Goal: Task Accomplishment & Management: Complete application form

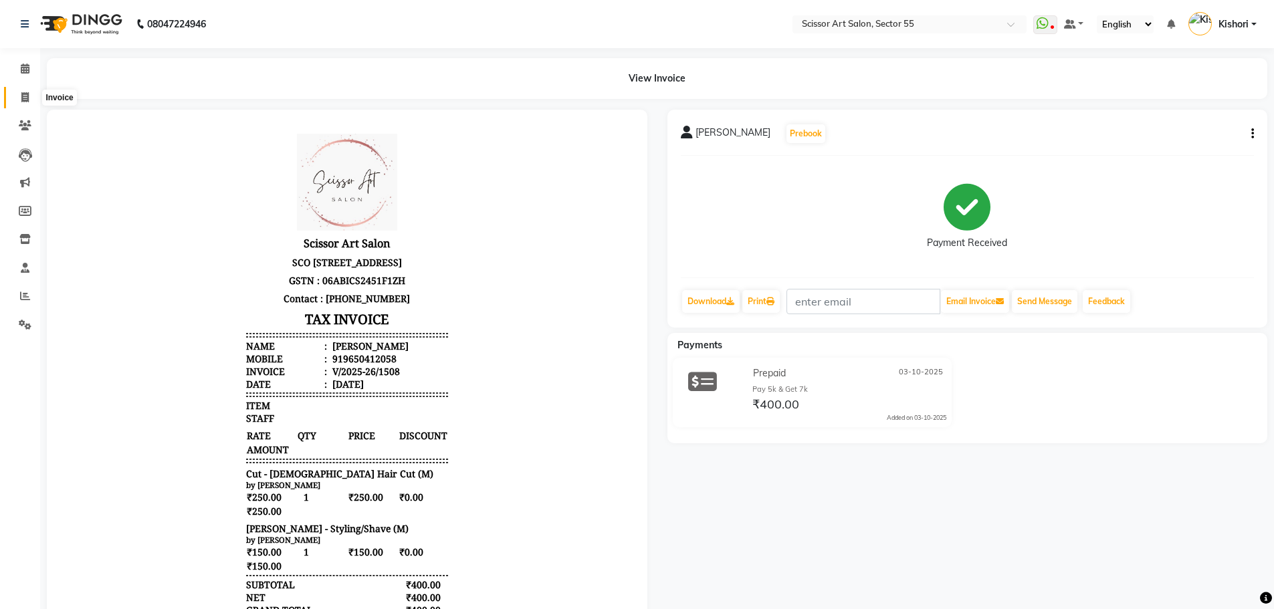
drag, startPoint x: 0, startPoint y: 0, endPoint x: 33, endPoint y: 99, distance: 104.3
click at [27, 97] on icon at bounding box center [24, 97] width 7 height 10
select select "service"
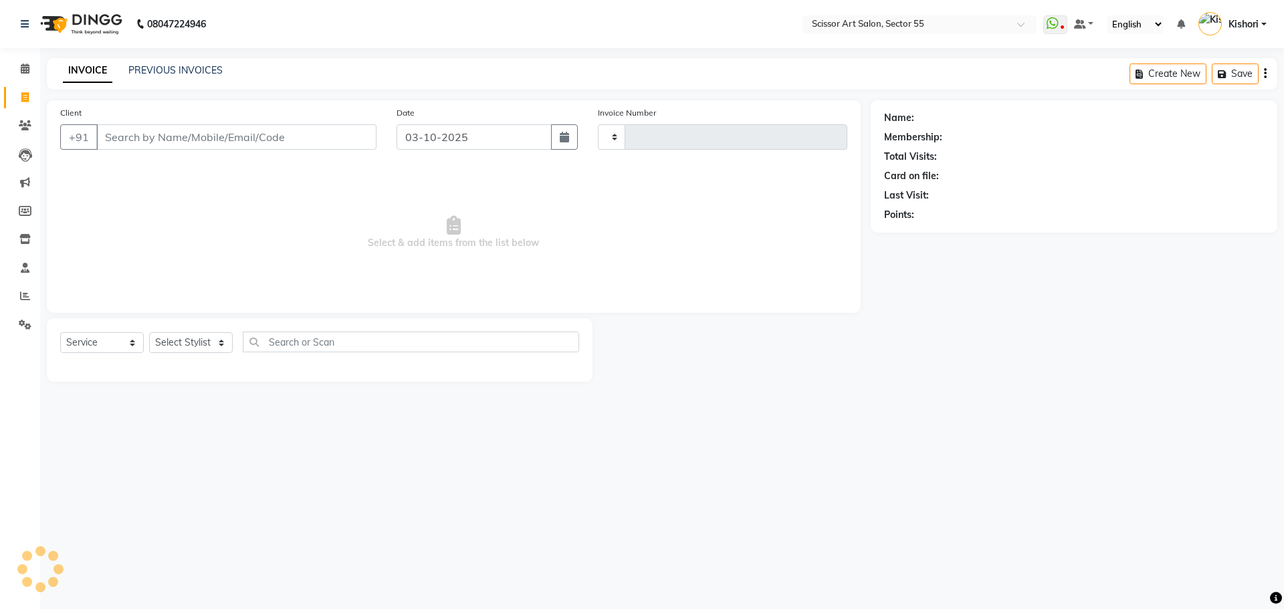
type input "1509"
select select "4753"
click at [211, 348] on select "Select Stylist [PERSON_NAME] ([DEMOGRAPHIC_DATA] hairdresser) [PERSON_NAME] [PE…" at bounding box center [219, 342] width 141 height 21
select select "90861"
click at [149, 332] on select "Select Stylist [PERSON_NAME] ([DEMOGRAPHIC_DATA] hairdresser) [PERSON_NAME] [PE…" at bounding box center [219, 342] width 141 height 21
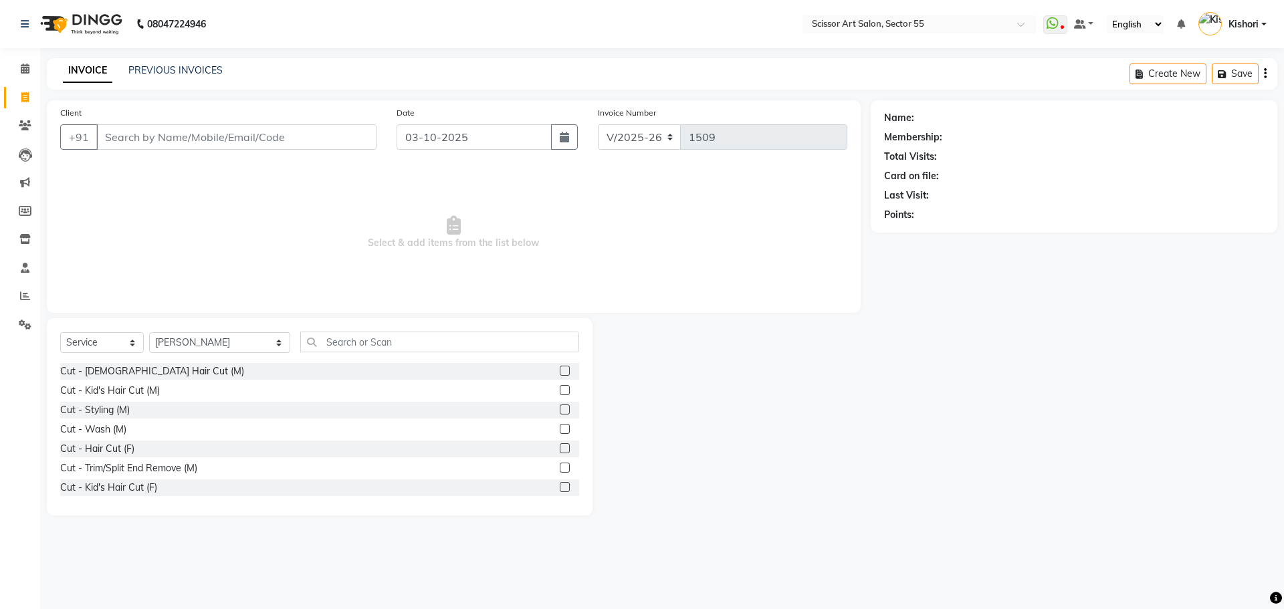
click at [560, 371] on label at bounding box center [565, 371] width 10 height 10
click at [560, 371] on input "checkbox" at bounding box center [564, 371] width 9 height 9
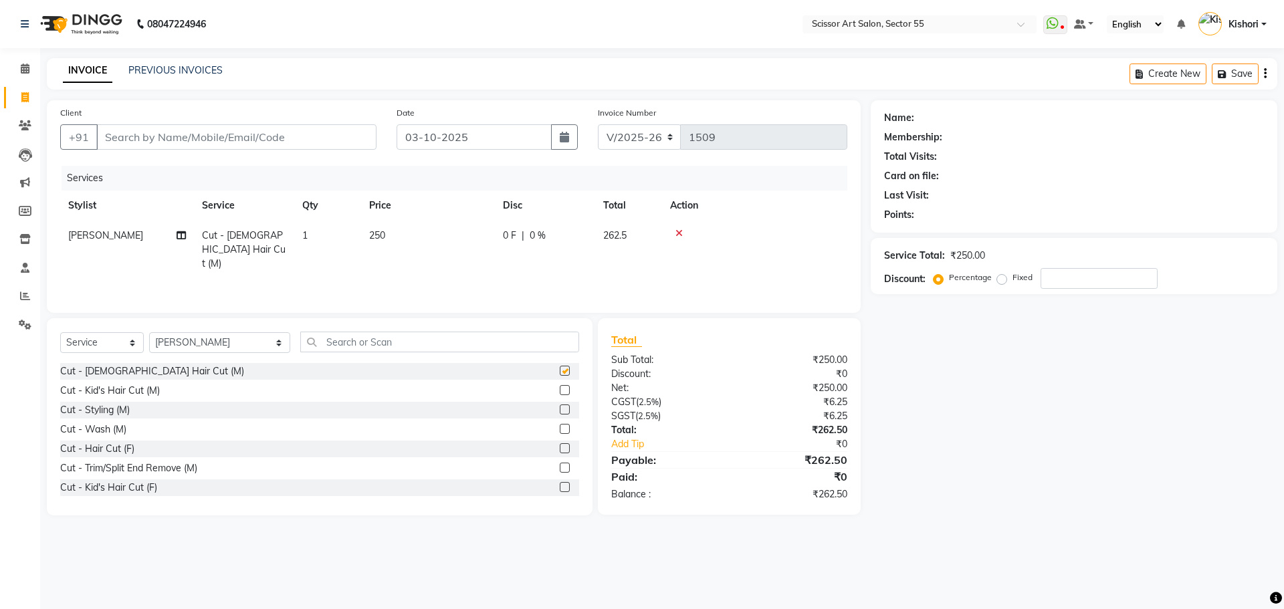
checkbox input "false"
click at [215, 341] on select "Select Stylist [PERSON_NAME] ([DEMOGRAPHIC_DATA] hairdresser) [PERSON_NAME] [PE…" at bounding box center [219, 342] width 141 height 21
select select "29037"
click at [149, 332] on select "Select Stylist [PERSON_NAME] ([DEMOGRAPHIC_DATA] hairdresser) [PERSON_NAME] [PE…" at bounding box center [219, 342] width 141 height 21
click at [560, 375] on label at bounding box center [565, 371] width 10 height 10
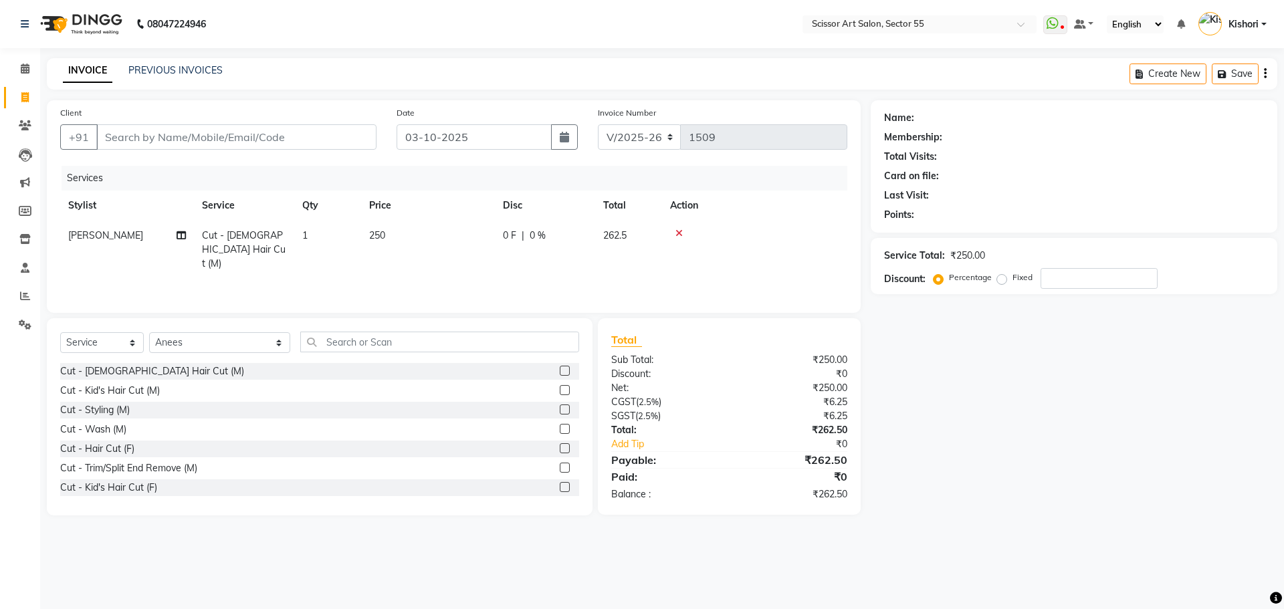
click at [560, 375] on input "checkbox" at bounding box center [564, 371] width 9 height 9
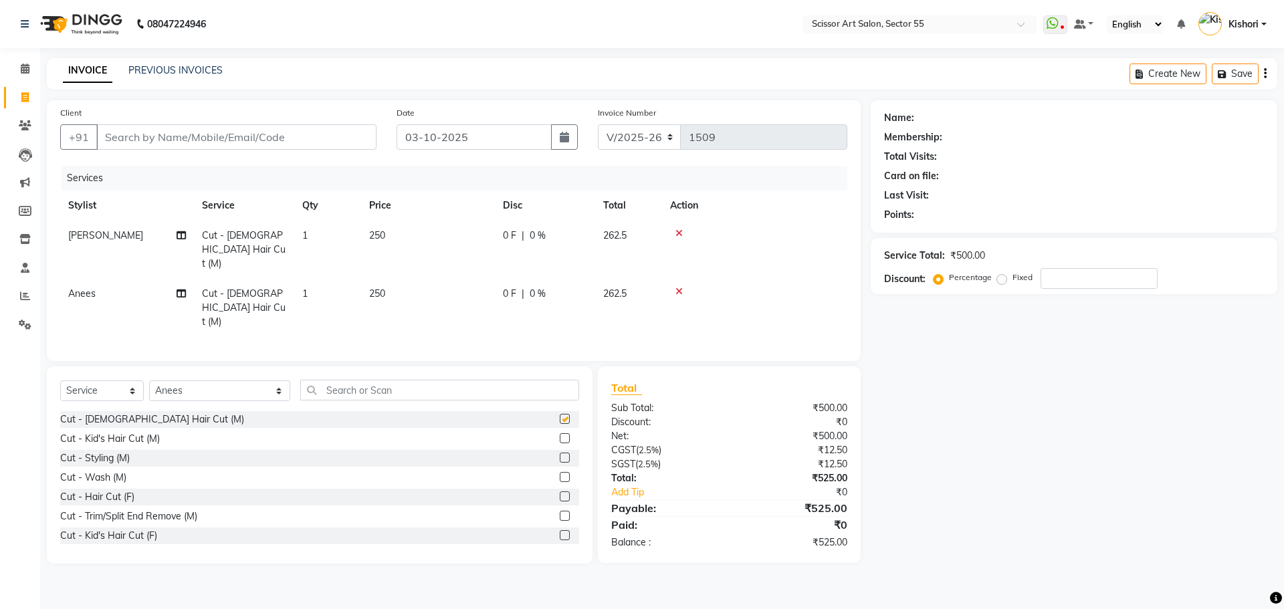
checkbox input "false"
click at [221, 381] on select "Select Stylist [PERSON_NAME] ([DEMOGRAPHIC_DATA] hairdresser) [PERSON_NAME] [PE…" at bounding box center [219, 391] width 141 height 21
click at [223, 381] on select "Select Stylist [PERSON_NAME] ([DEMOGRAPHIC_DATA] hairdresser) [PERSON_NAME] [PE…" at bounding box center [219, 391] width 141 height 21
select select "90861"
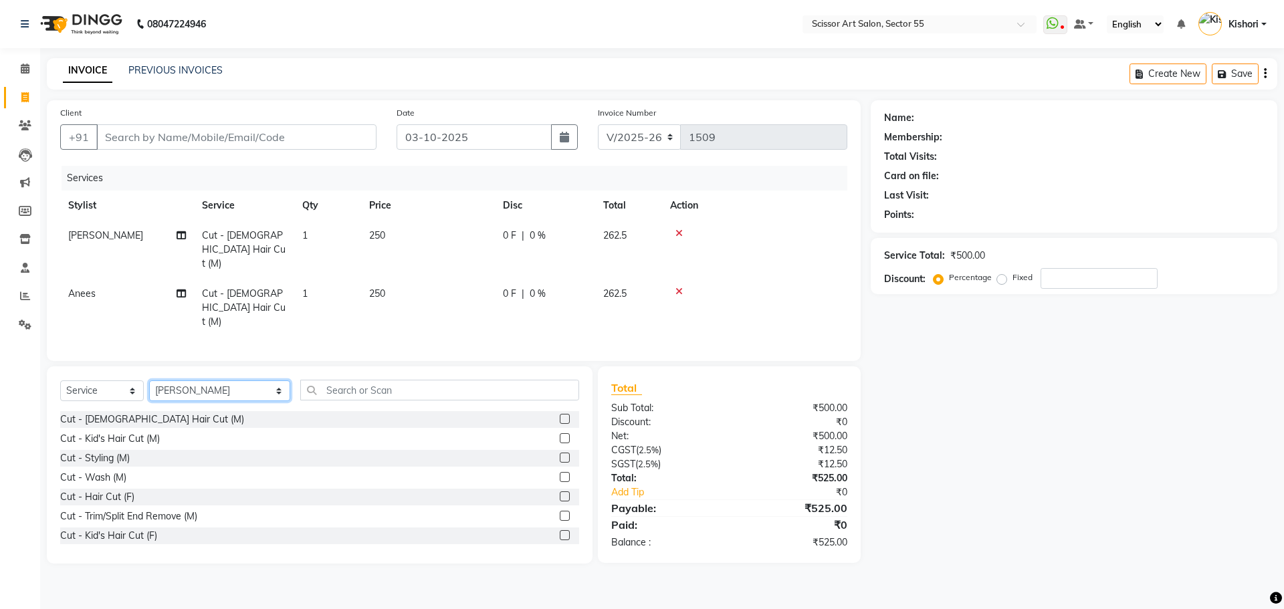
click at [149, 381] on select "Select Stylist [PERSON_NAME] ([DEMOGRAPHIC_DATA] hairdresser) [PERSON_NAME] [PE…" at bounding box center [219, 391] width 141 height 21
click at [179, 279] on td "Anees" at bounding box center [127, 308] width 134 height 58
select select "29037"
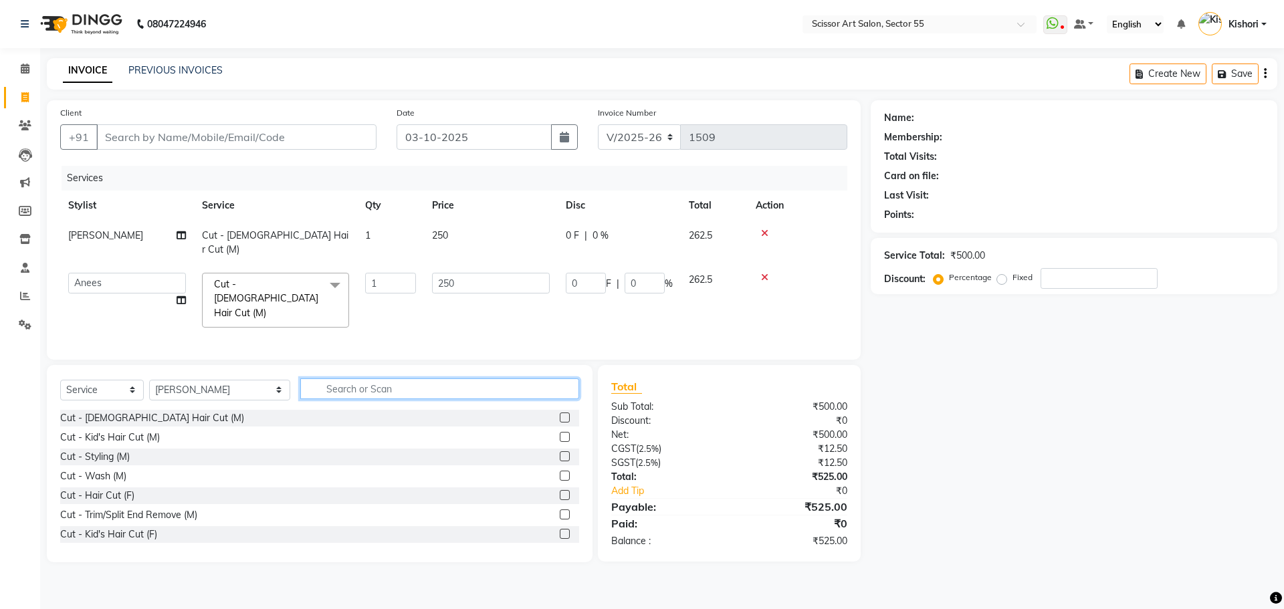
click at [420, 379] on input "text" at bounding box center [439, 389] width 279 height 21
type input "b"
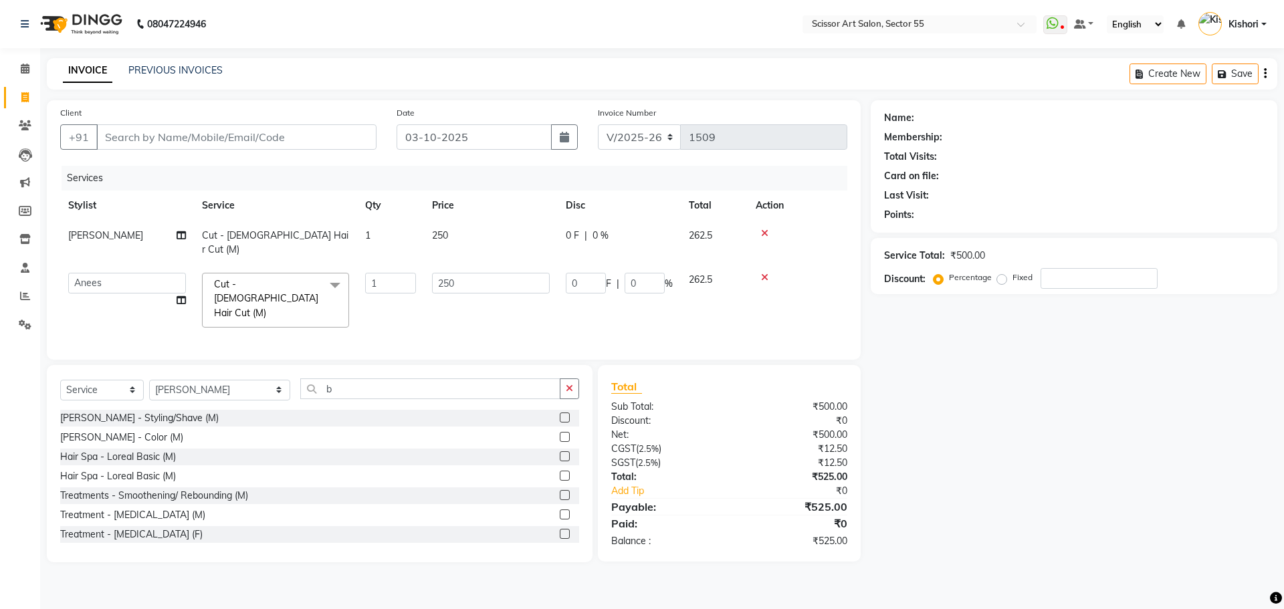
click at [560, 413] on label at bounding box center [565, 418] width 10 height 10
click at [560, 414] on input "checkbox" at bounding box center [564, 418] width 9 height 9
click at [551, 399] on input "b" at bounding box center [430, 389] width 260 height 21
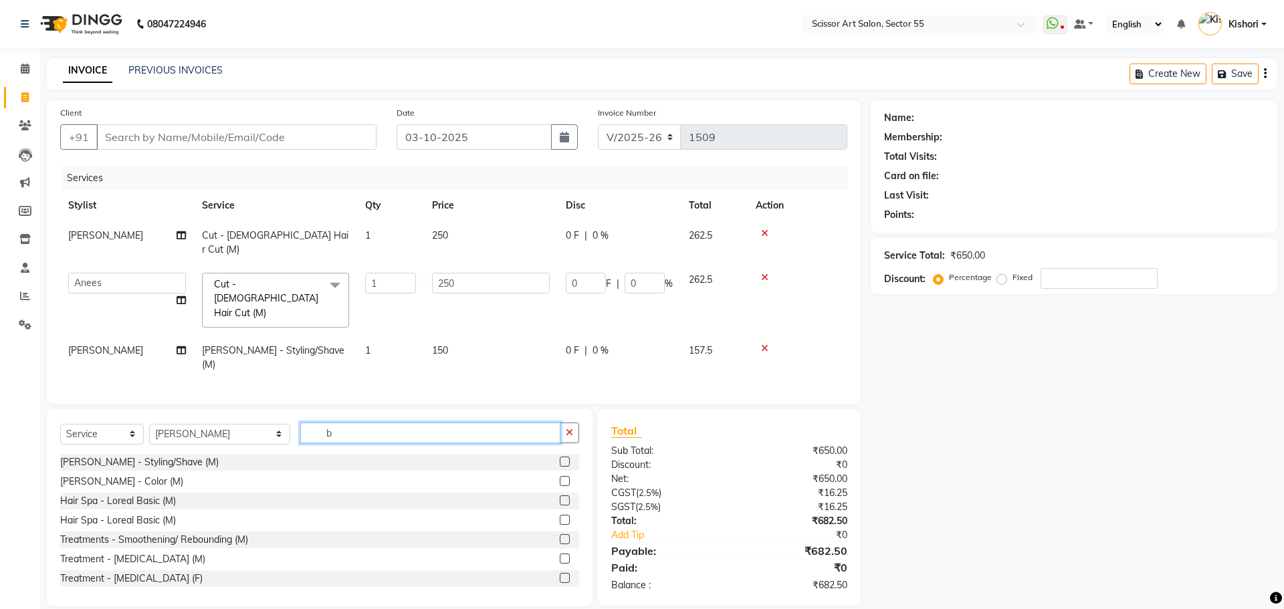
checkbox input "false"
click at [189, 424] on select "Select Stylist [PERSON_NAME] ([DEMOGRAPHIC_DATA] hairdresser) [PERSON_NAME] [PE…" at bounding box center [219, 434] width 141 height 21
select select "29037"
click at [149, 424] on select "Select Stylist [PERSON_NAME] ([DEMOGRAPHIC_DATA] hairdresser) [PERSON_NAME] [PE…" at bounding box center [219, 434] width 141 height 21
click at [201, 142] on input "Client" at bounding box center [236, 136] width 280 height 25
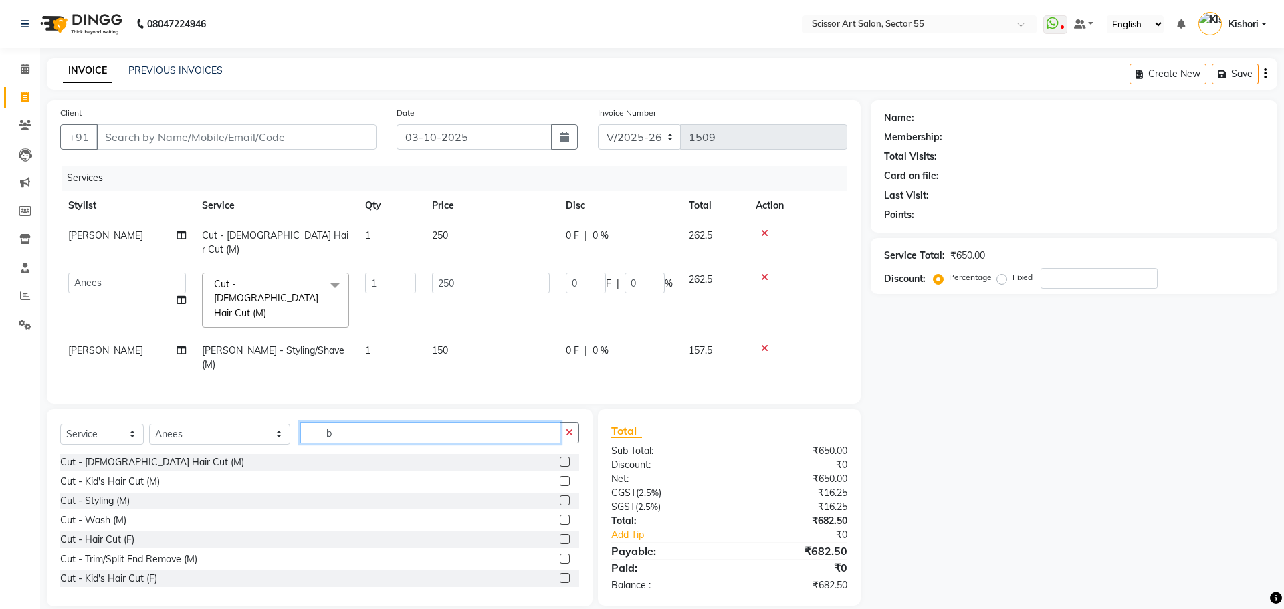
click at [491, 423] on input "b" at bounding box center [430, 433] width 260 height 21
type input "b"
click at [560, 457] on label at bounding box center [565, 462] width 10 height 10
click at [560, 458] on input "checkbox" at bounding box center [564, 462] width 9 height 9
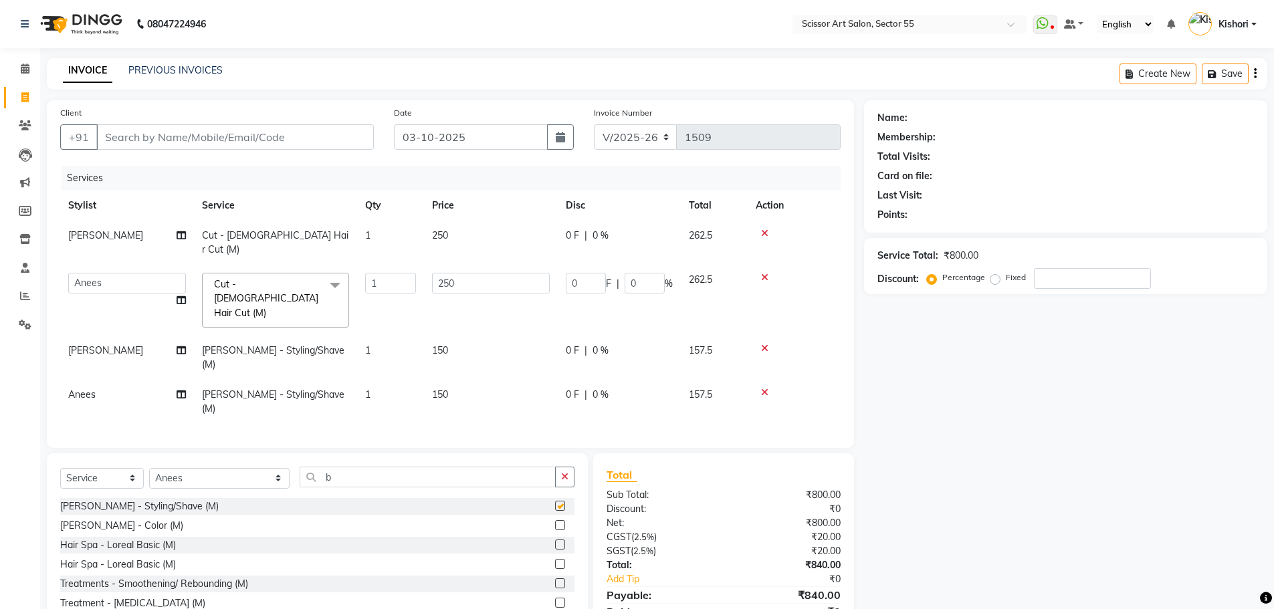
checkbox input "false"
click at [134, 144] on input "Client" at bounding box center [235, 136] width 278 height 25
type input "9"
type input "0"
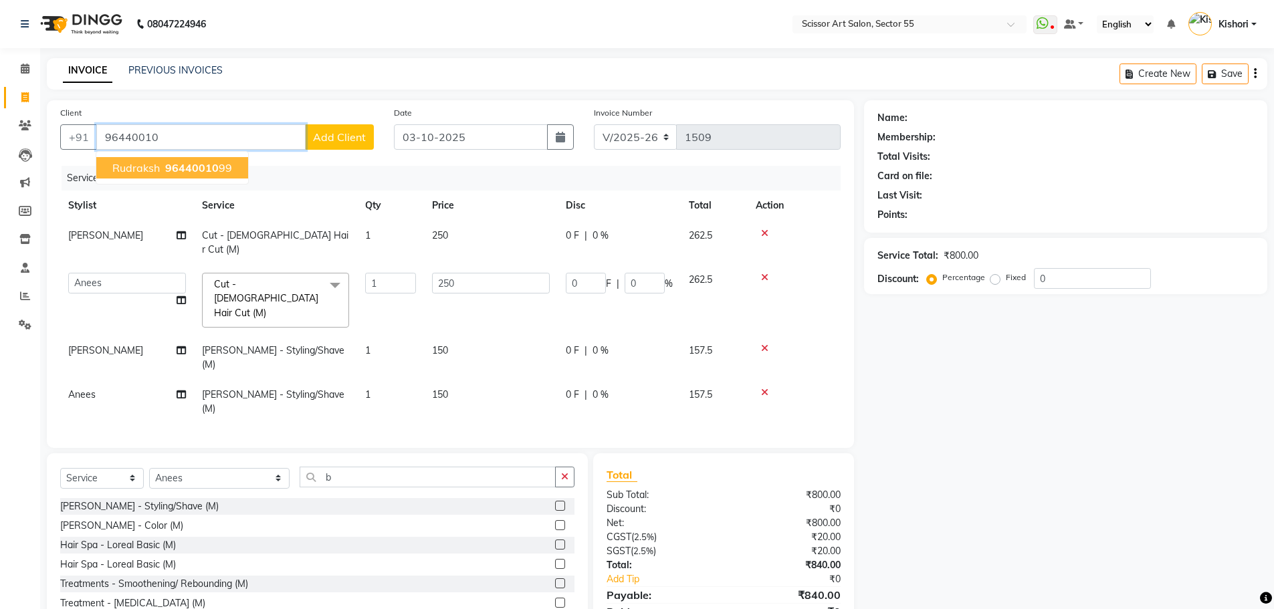
click at [140, 169] on span "Rudraksh" at bounding box center [135, 167] width 47 height 13
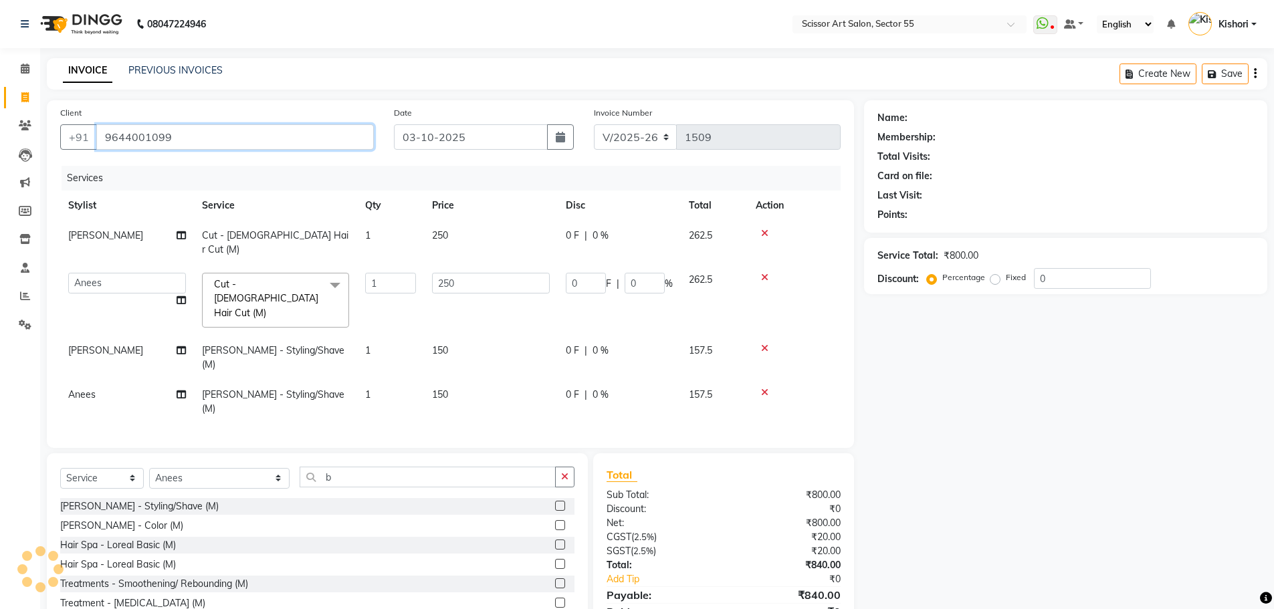
type input "9644001099"
click at [140, 169] on div "Services" at bounding box center [456, 178] width 789 height 25
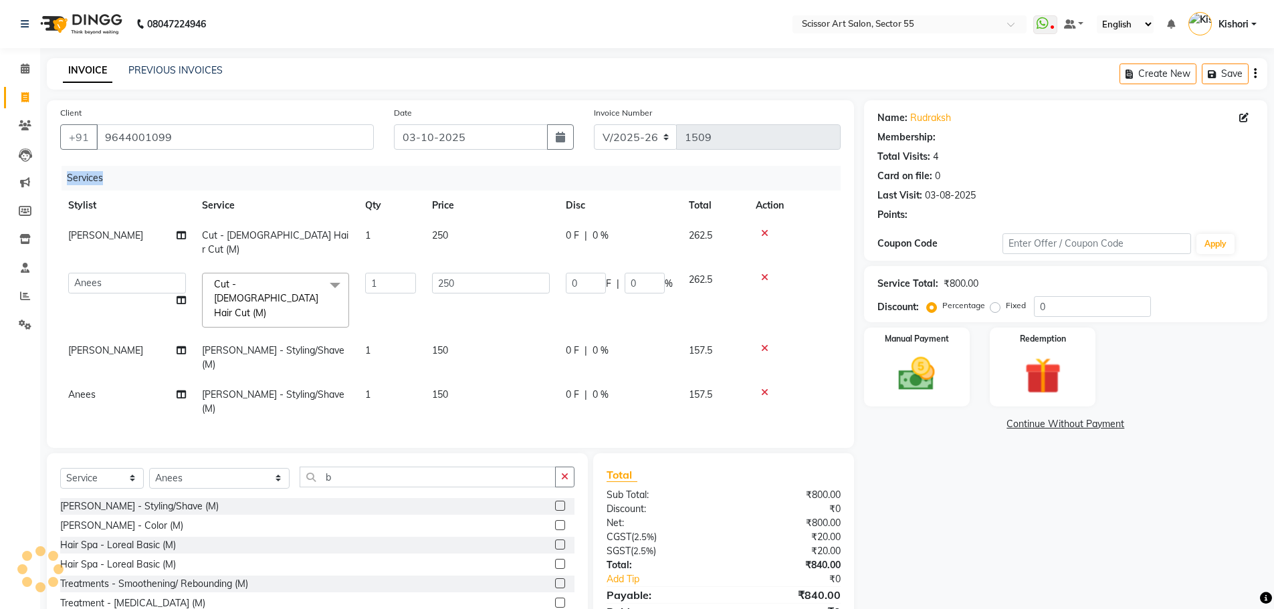
select select "1: Object"
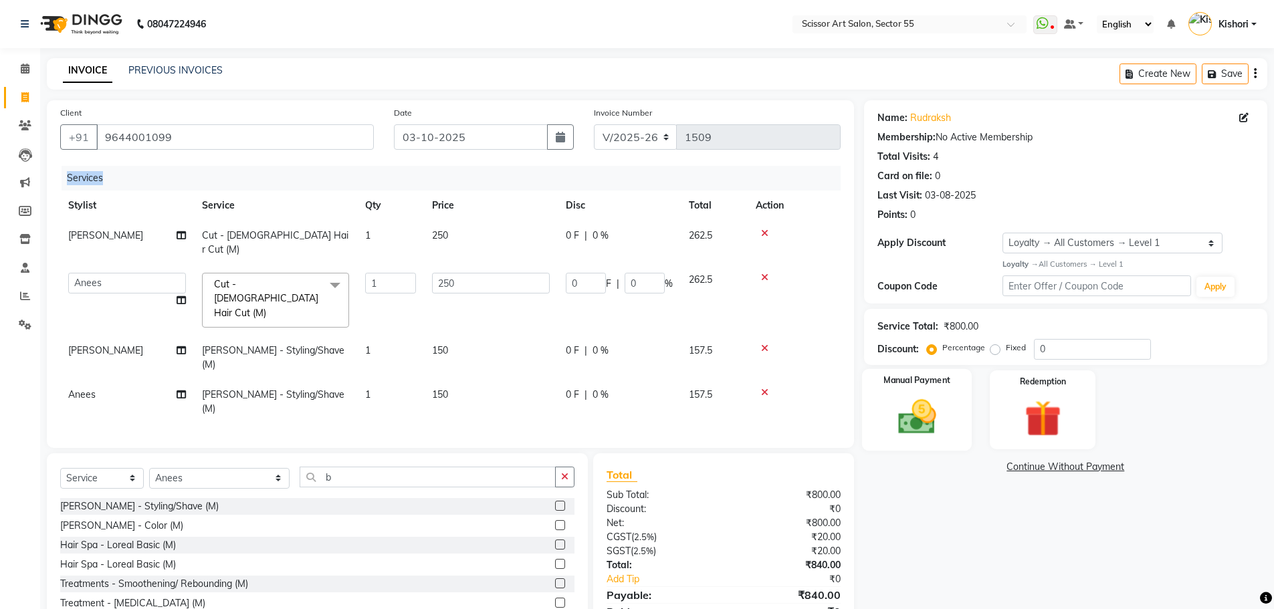
click at [904, 437] on img at bounding box center [917, 416] width 62 height 43
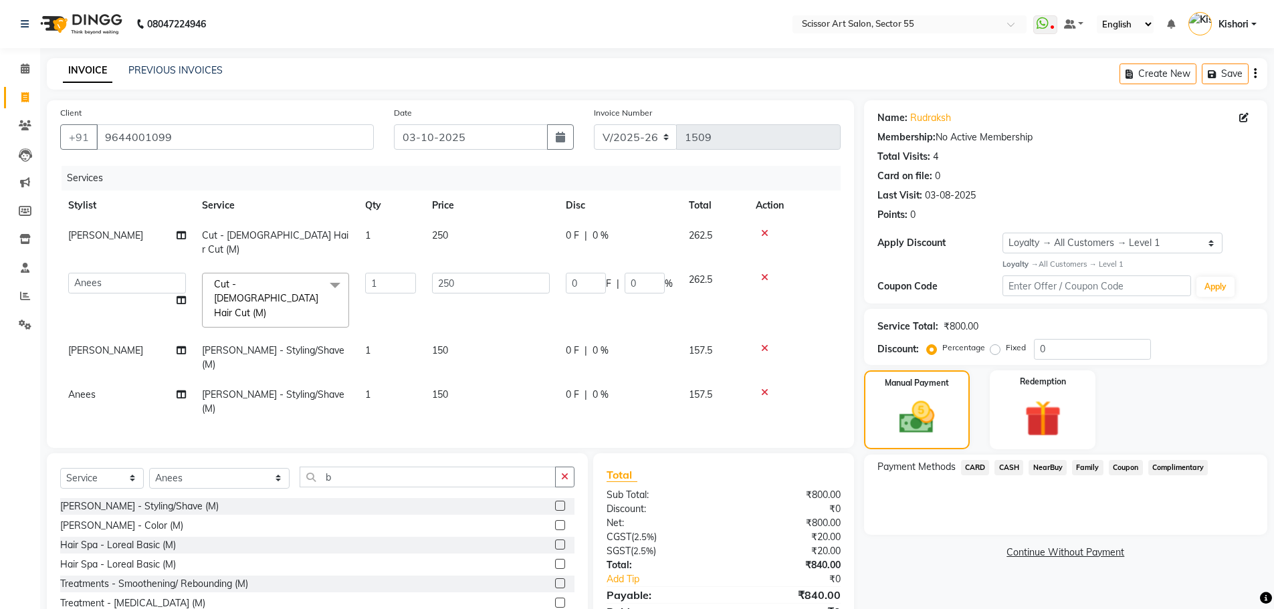
click at [980, 470] on span "CARD" at bounding box center [975, 467] width 29 height 15
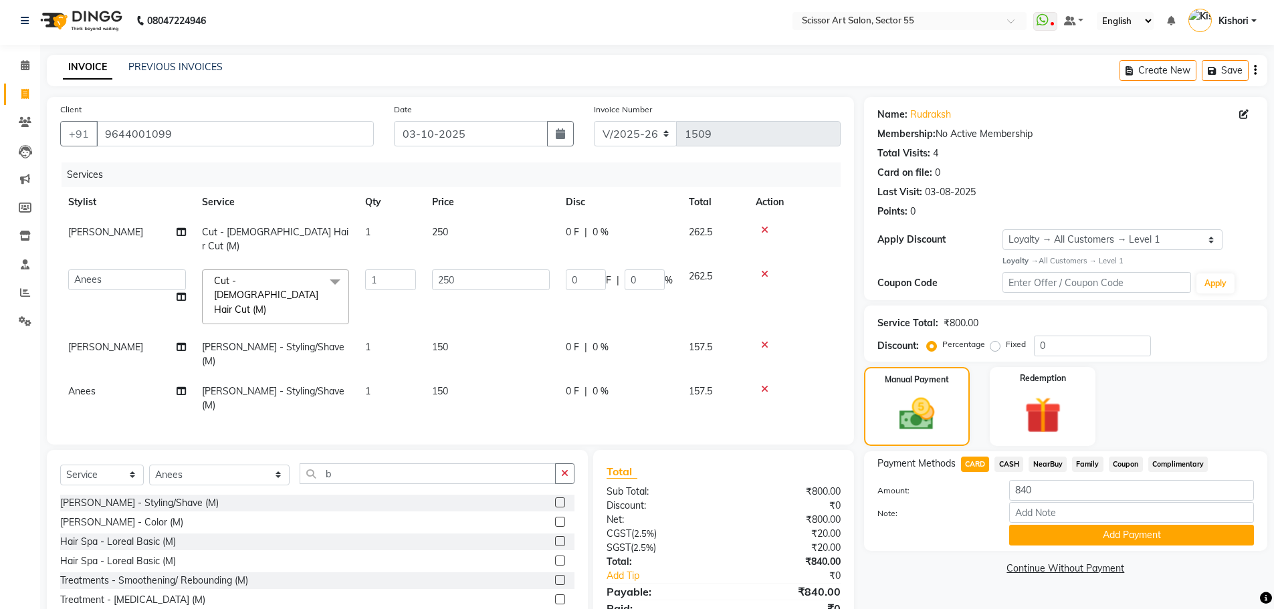
scroll to position [15, 0]
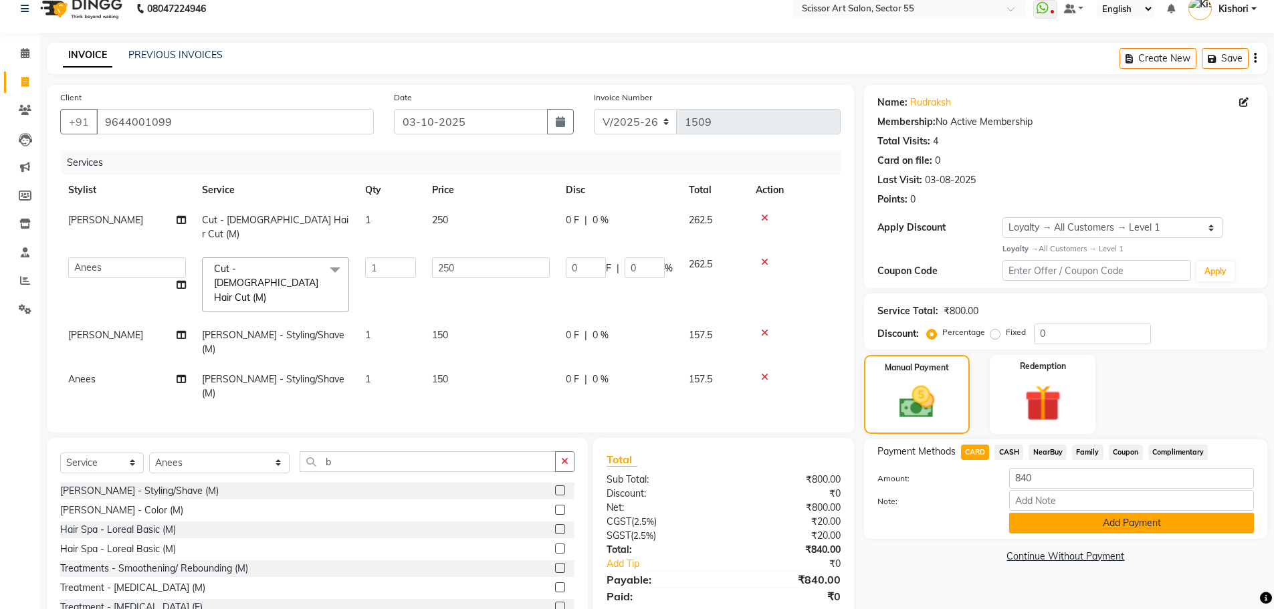
click at [1072, 526] on button "Add Payment" at bounding box center [1131, 523] width 245 height 21
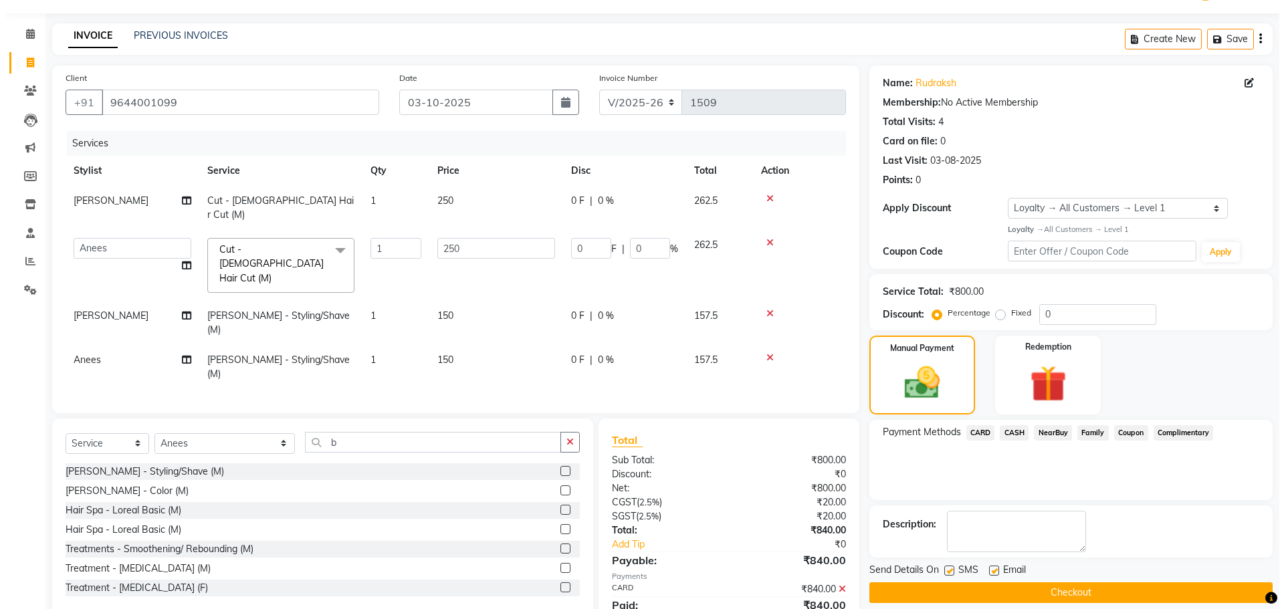
scroll to position [100, 0]
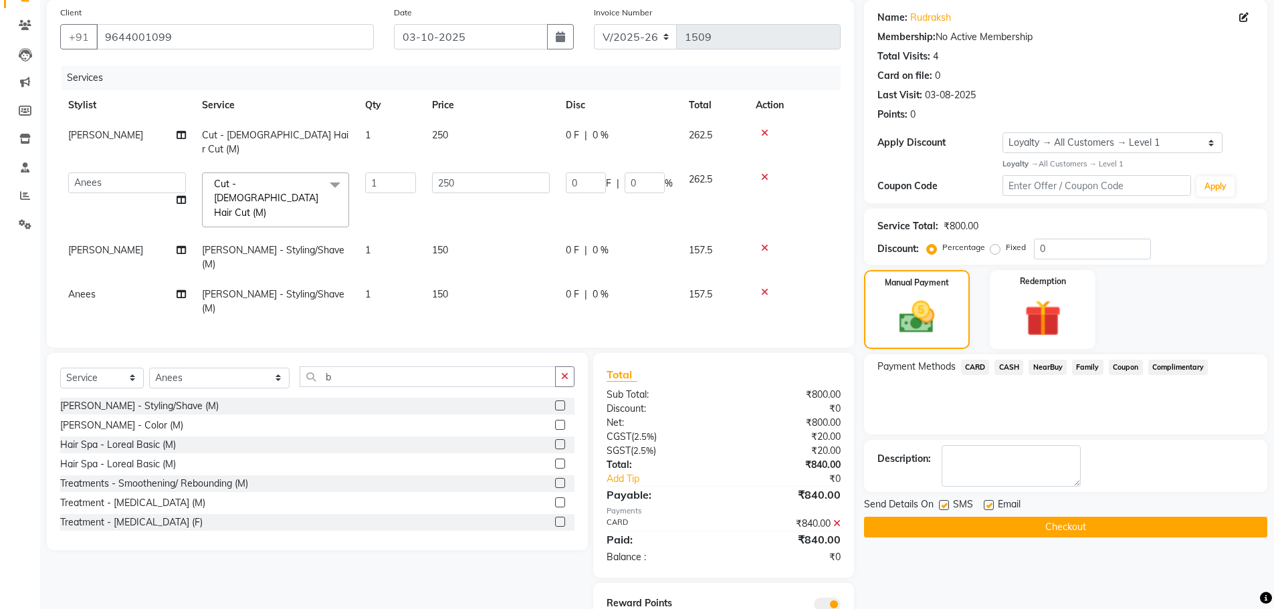
click at [841, 597] on div at bounding box center [787, 604] width 127 height 15
click at [832, 598] on span at bounding box center [827, 604] width 27 height 13
click at [841, 607] on input "checkbox" at bounding box center [841, 607] width 0 height 0
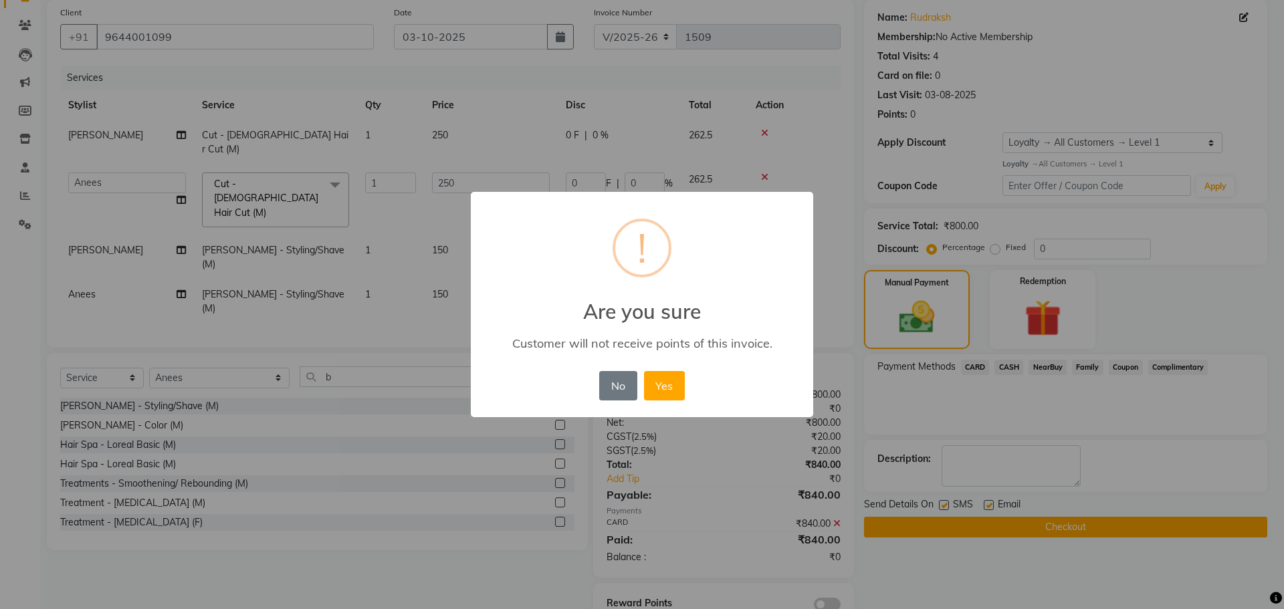
click at [662, 403] on div "No No Yes" at bounding box center [642, 386] width 92 height 36
click at [662, 396] on button "Yes" at bounding box center [664, 385] width 41 height 29
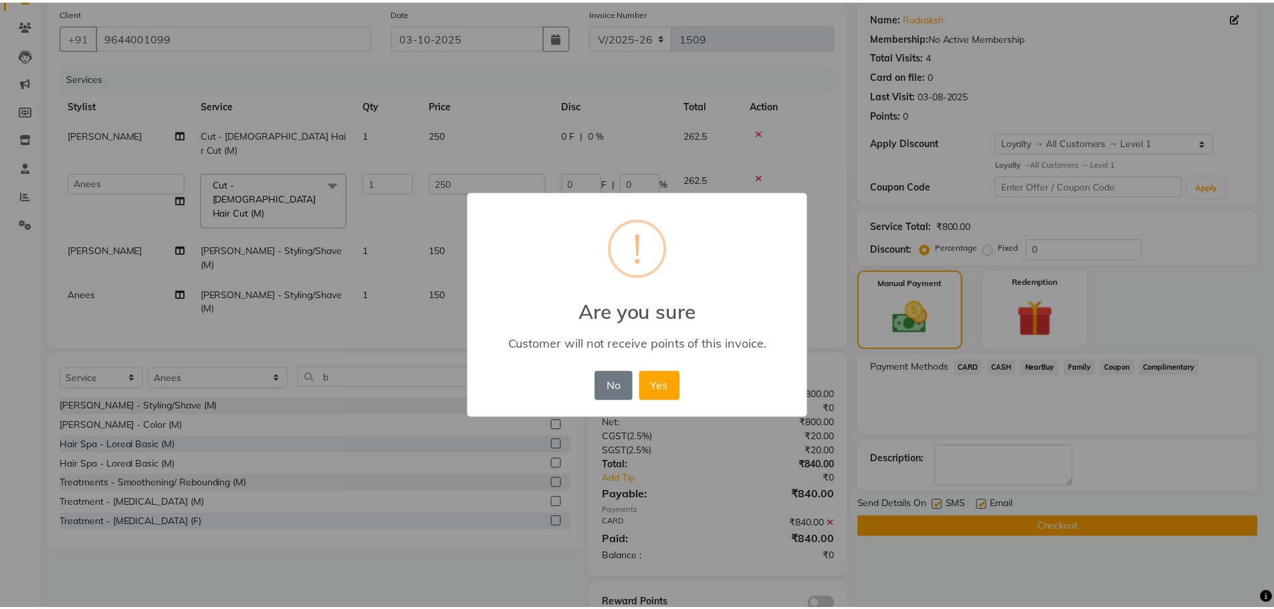
scroll to position [90, 0]
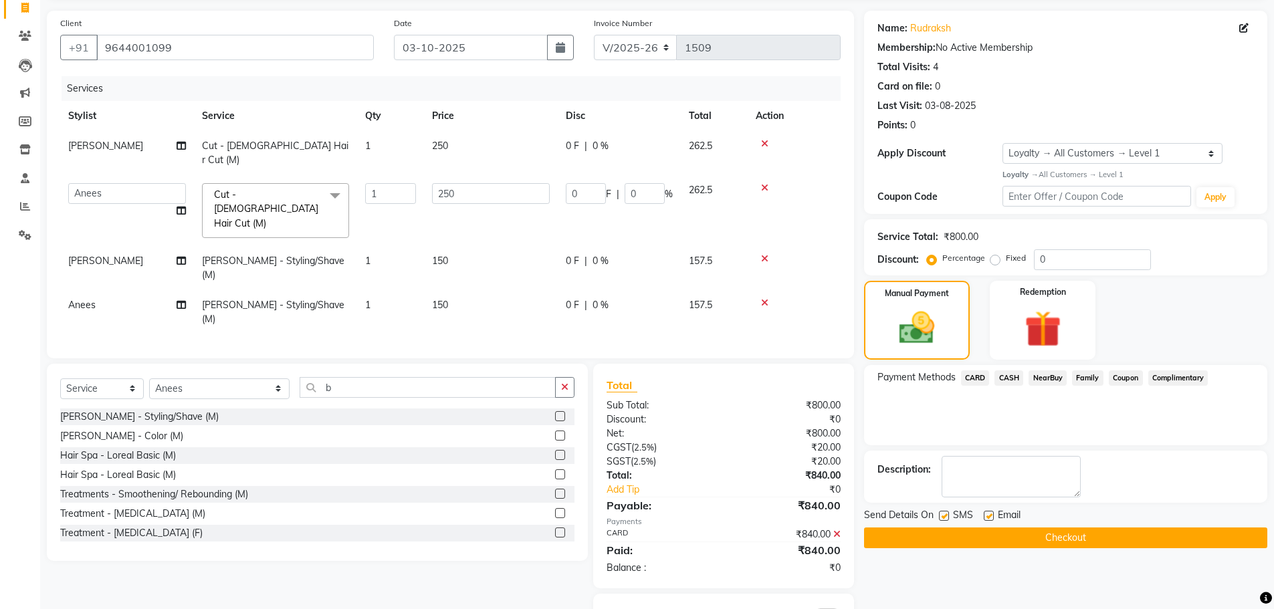
click at [922, 526] on div "Send Details On SMS Email Checkout" at bounding box center [1065, 528] width 403 height 40
click at [906, 528] on button "Checkout" at bounding box center [1065, 538] width 403 height 21
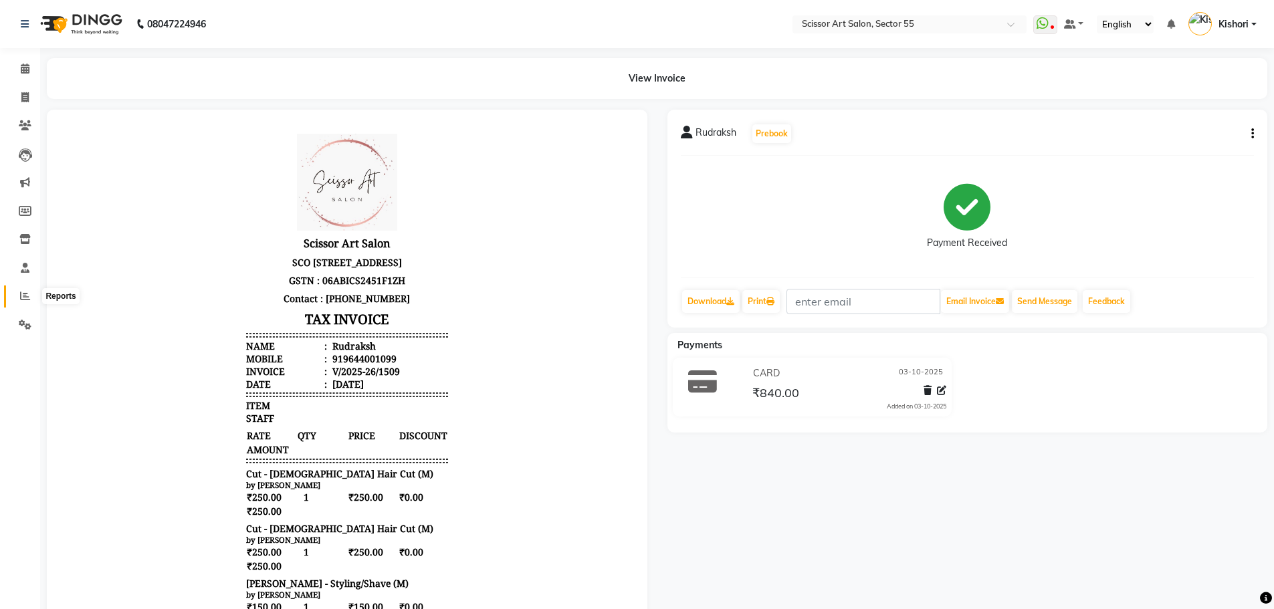
click at [27, 292] on icon at bounding box center [25, 296] width 10 height 10
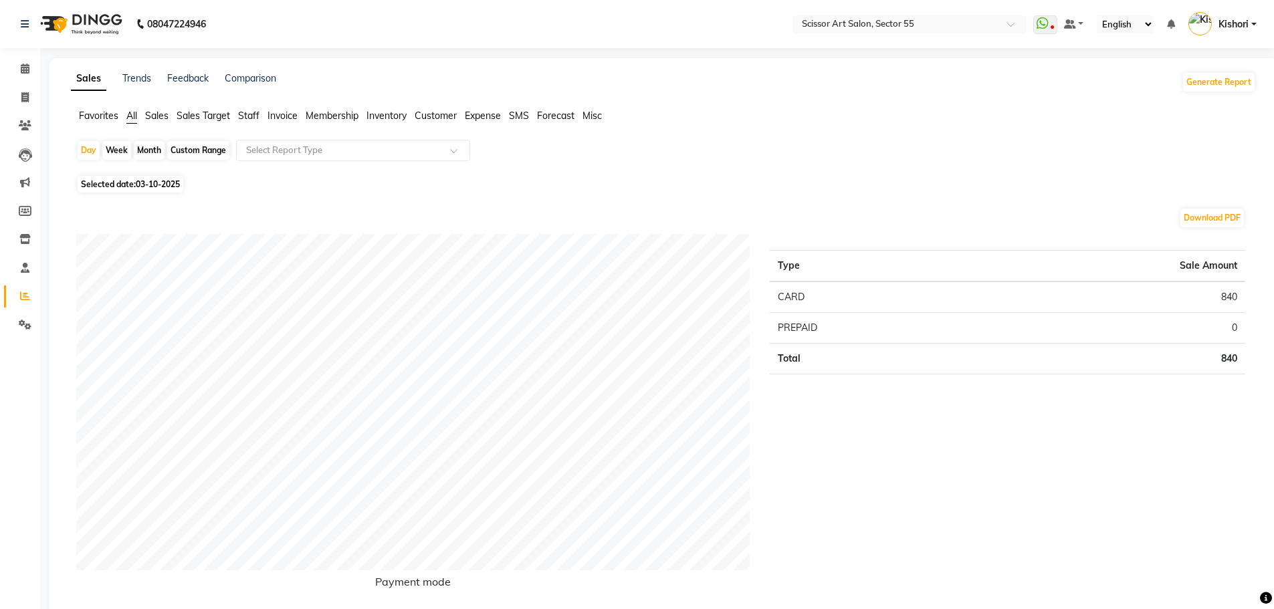
click at [239, 114] on span "Staff" at bounding box center [248, 116] width 21 height 12
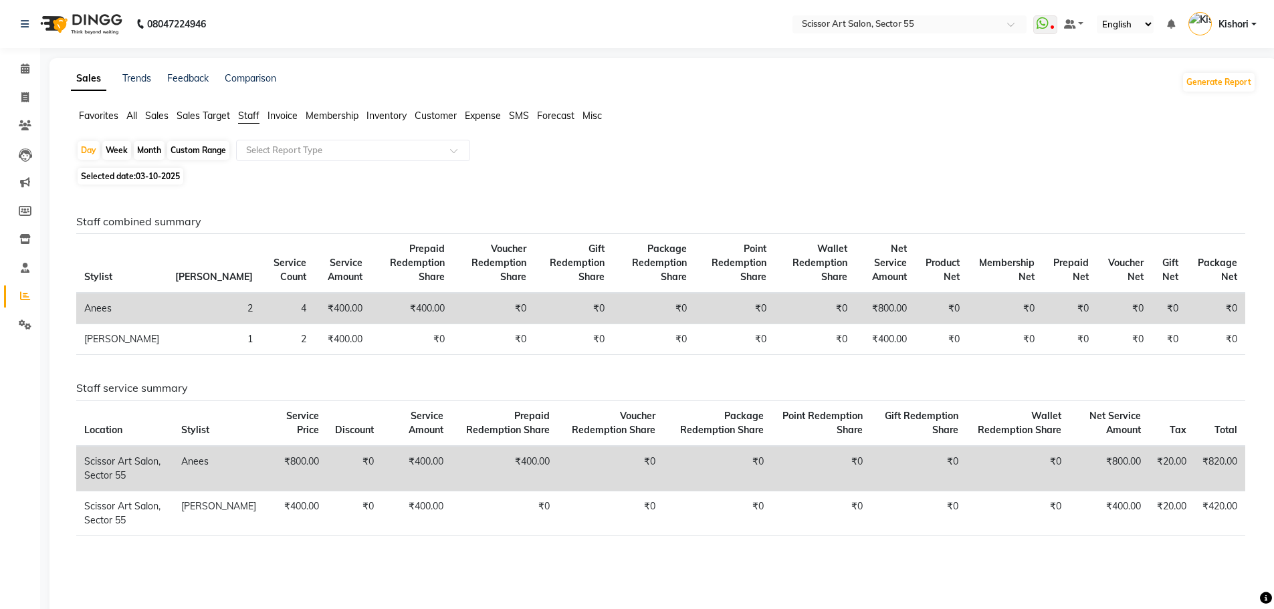
click at [151, 154] on div "Month" at bounding box center [149, 150] width 31 height 19
click at [144, 174] on span "03-10-2025" at bounding box center [158, 176] width 44 height 10
select select "10"
select select "2025"
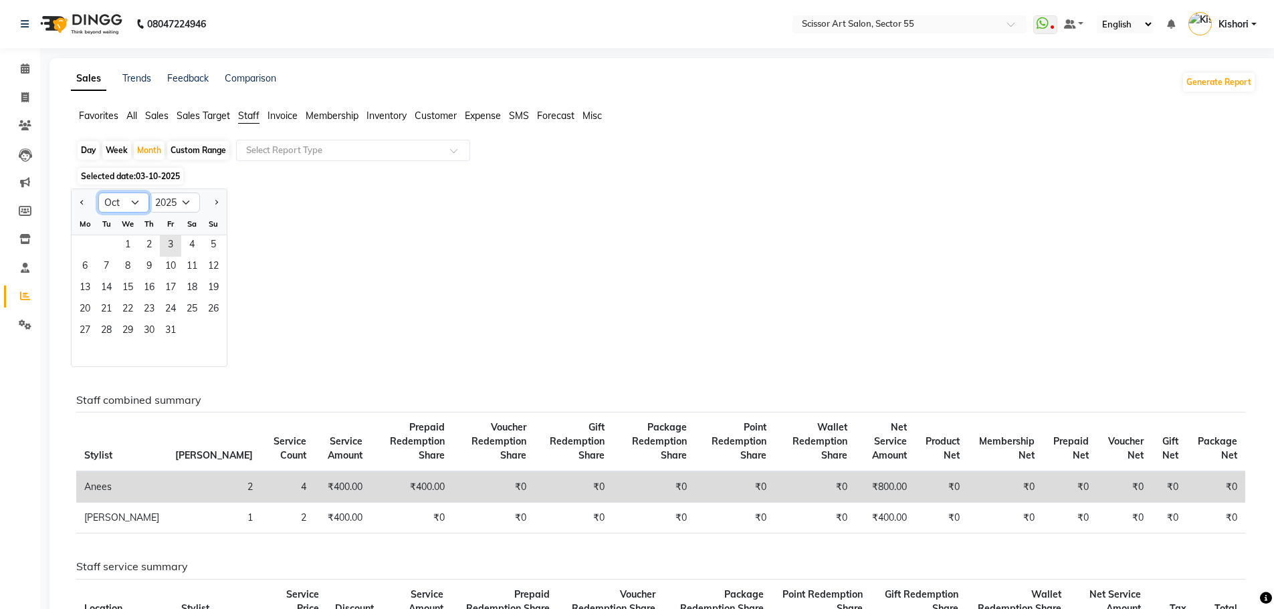
click at [134, 199] on select "Jan Feb Mar Apr May Jun [DATE] Aug Sep Oct Nov Dec" at bounding box center [123, 203] width 51 height 20
select select "9"
click at [98, 193] on select "Jan Feb Mar Apr May Jun [DATE] Aug Sep Oct Nov Dec" at bounding box center [123, 203] width 51 height 20
click at [92, 250] on span "1" at bounding box center [84, 245] width 21 height 21
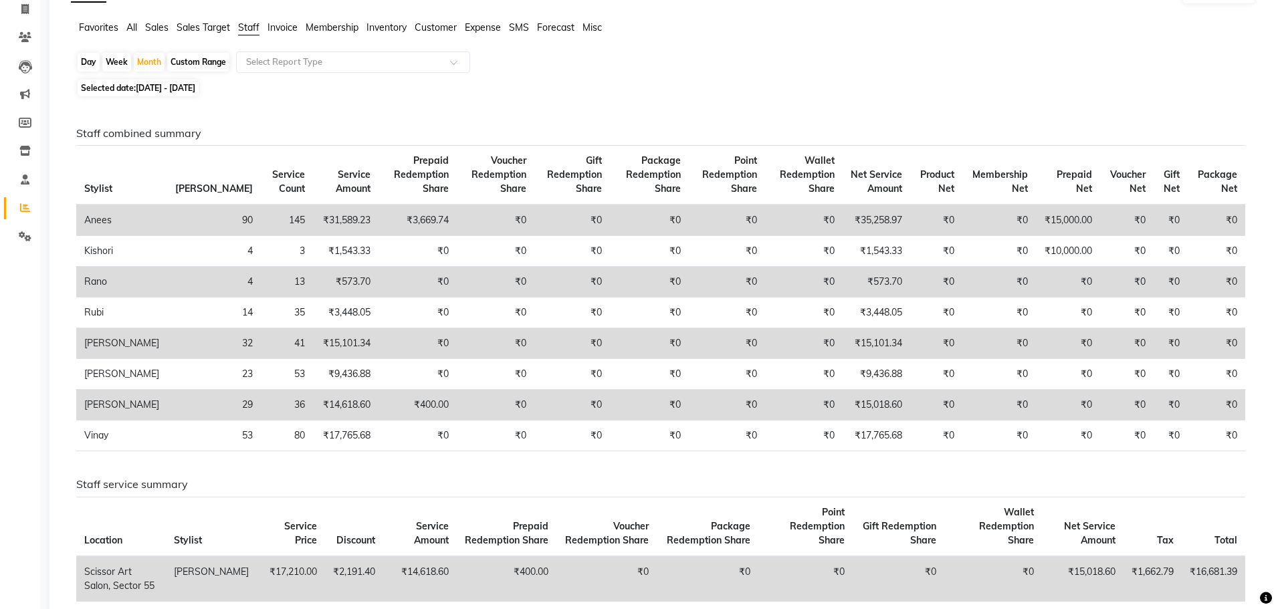
scroll to position [76, 0]
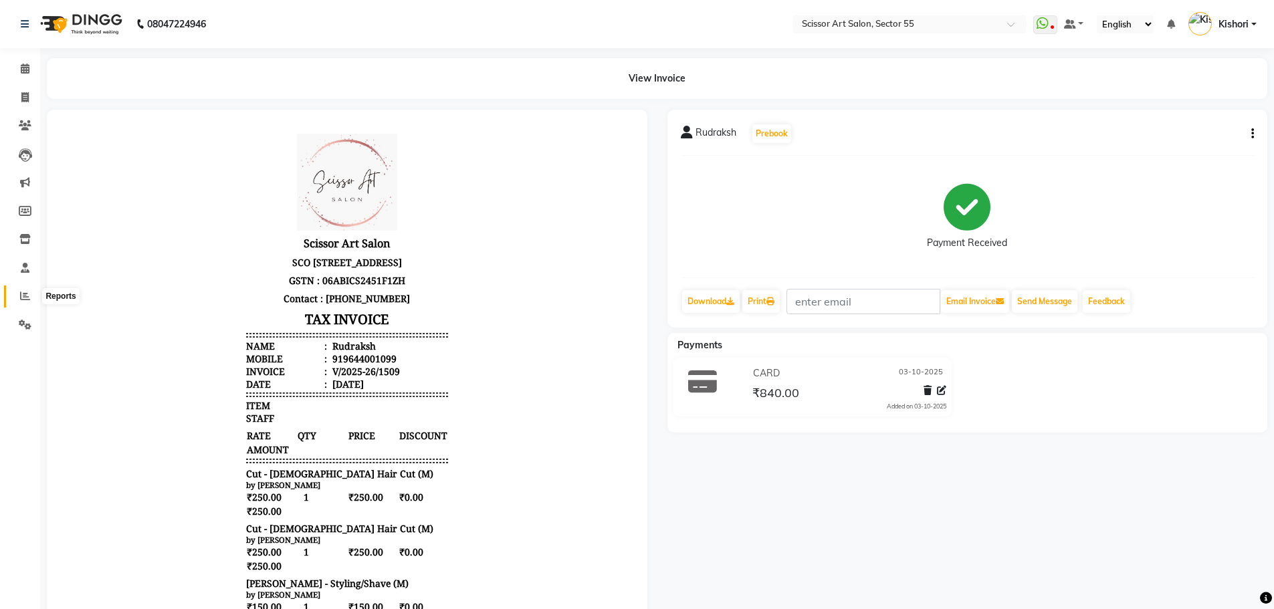
click at [22, 298] on icon at bounding box center [25, 296] width 10 height 10
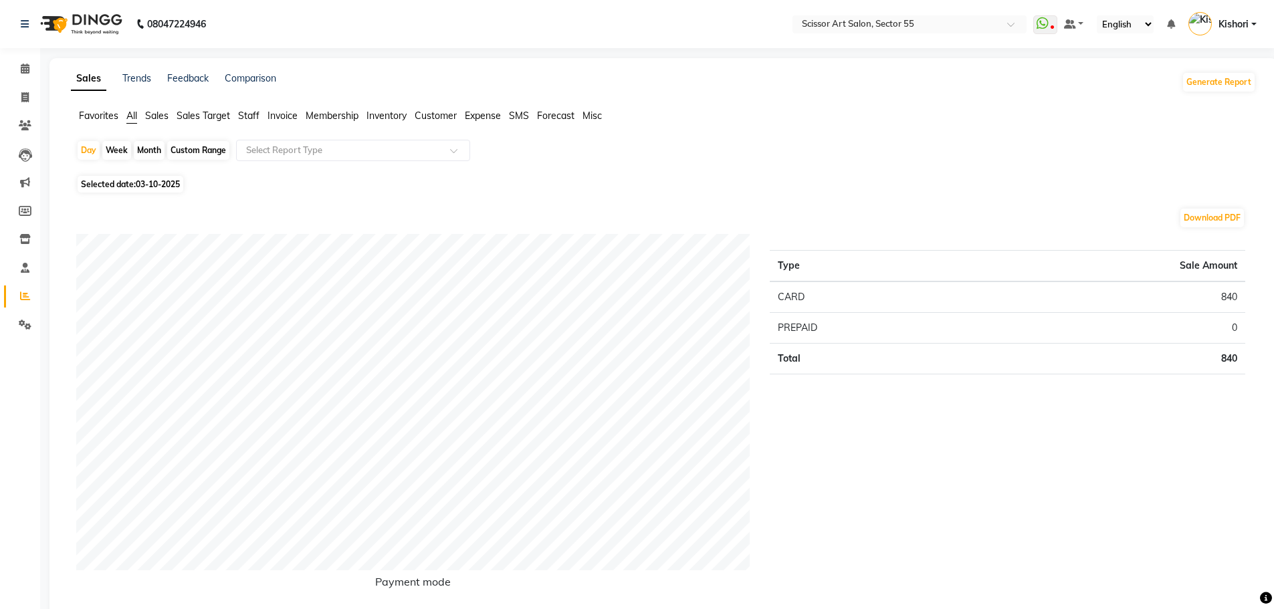
scroll to position [54, 0]
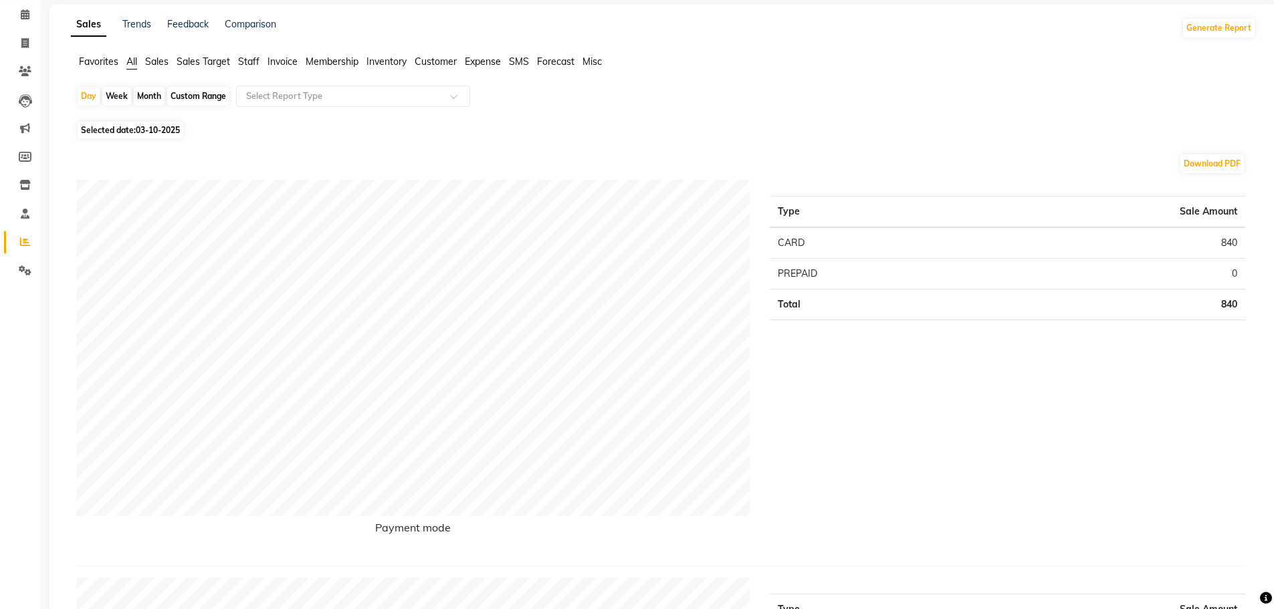
click at [159, 89] on div "Month" at bounding box center [149, 96] width 31 height 19
select select "10"
select select "2025"
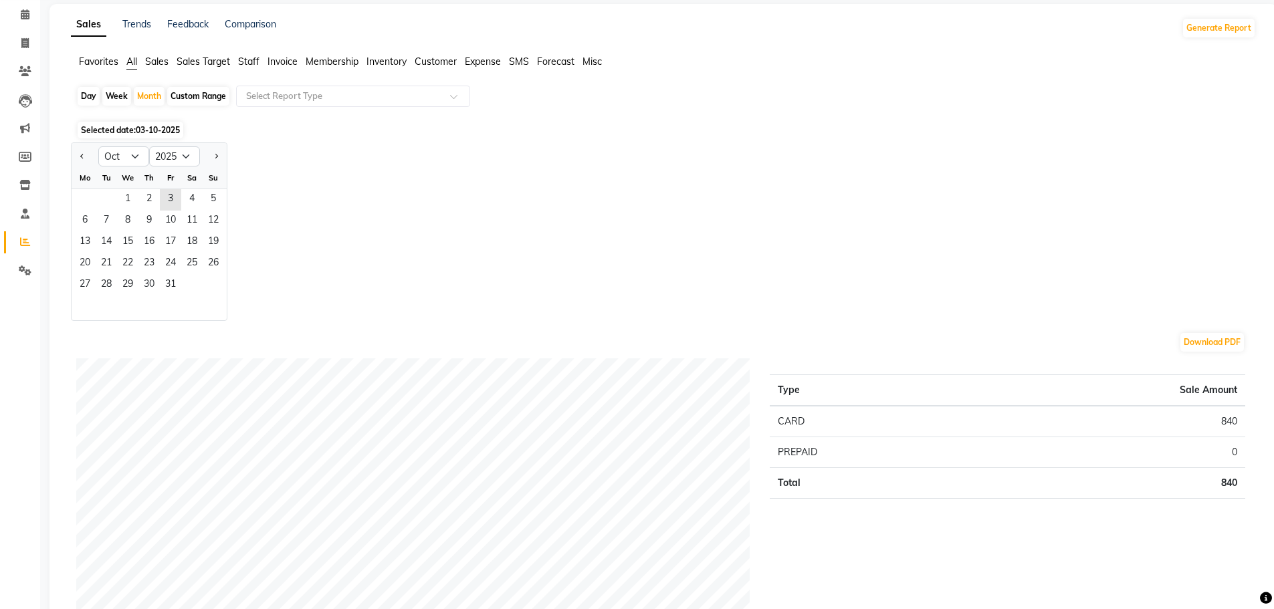
click at [141, 126] on span "03-10-2025" at bounding box center [158, 130] width 44 height 10
select select "10"
select select "2025"
click at [118, 126] on span "Selected date: 03-10-2025" at bounding box center [131, 130] width 106 height 17
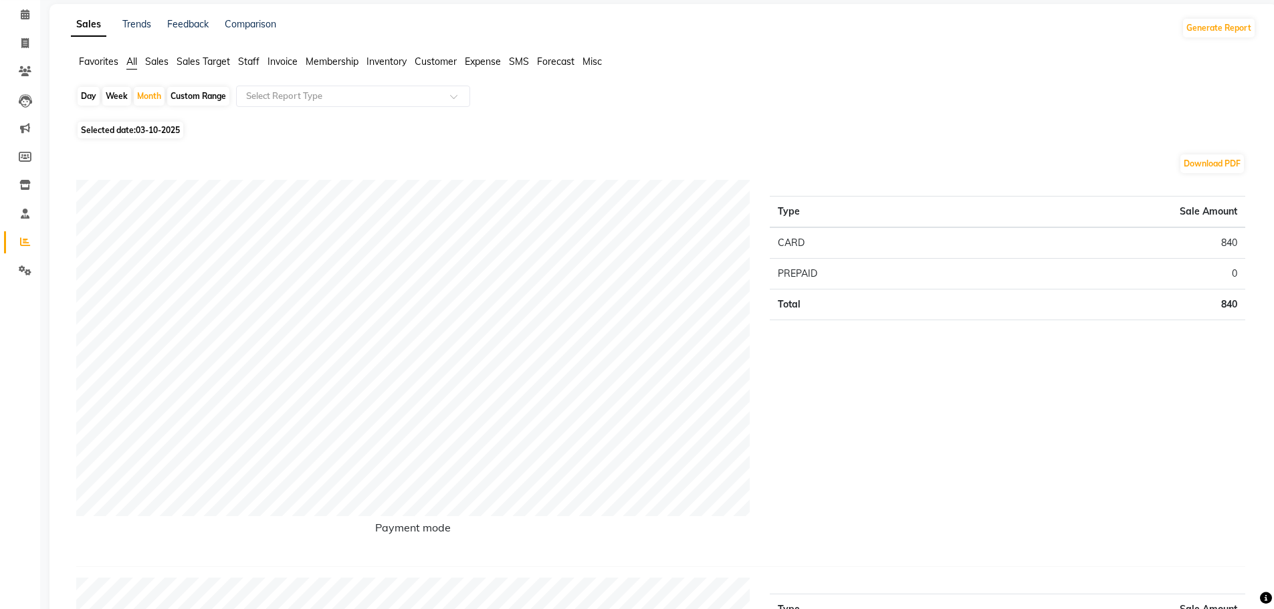
click at [175, 125] on span "03-10-2025" at bounding box center [158, 130] width 44 height 10
select select "10"
select select "2025"
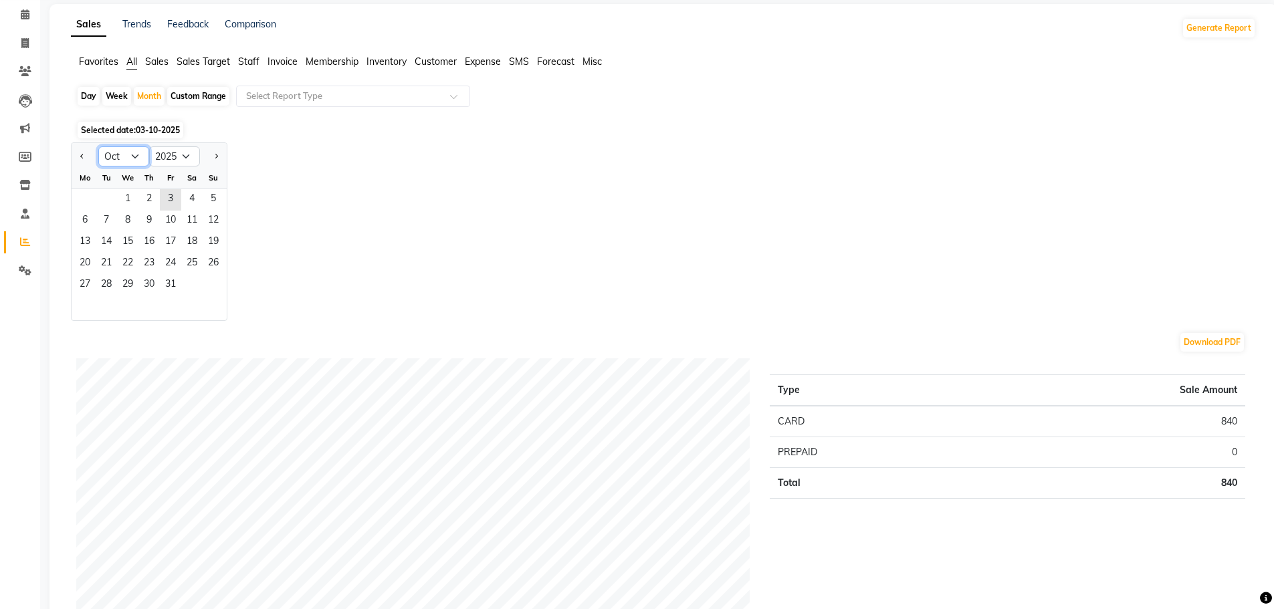
click at [136, 155] on select "Jan Feb Mar Apr May Jun [DATE] Aug Sep Oct Nov Dec" at bounding box center [123, 156] width 51 height 20
select select "9"
click at [98, 146] on select "Jan Feb Mar Apr May Jun [DATE] Aug Sep Oct Nov Dec" at bounding box center [123, 156] width 51 height 20
click at [85, 195] on span "1" at bounding box center [84, 199] width 21 height 21
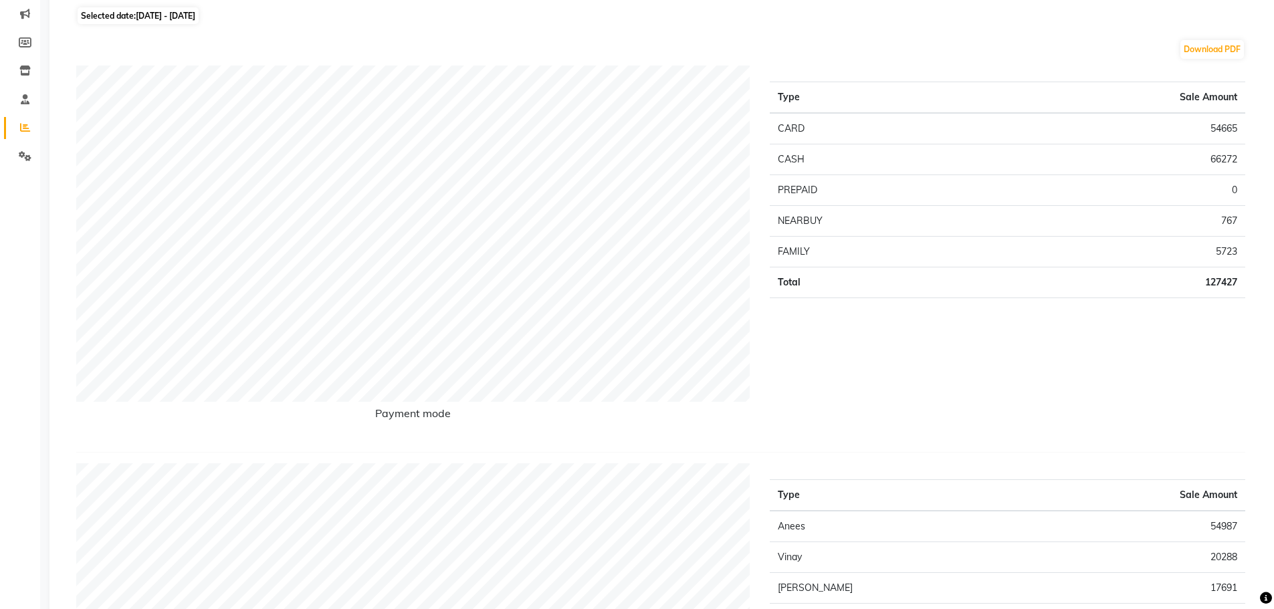
scroll to position [0, 0]
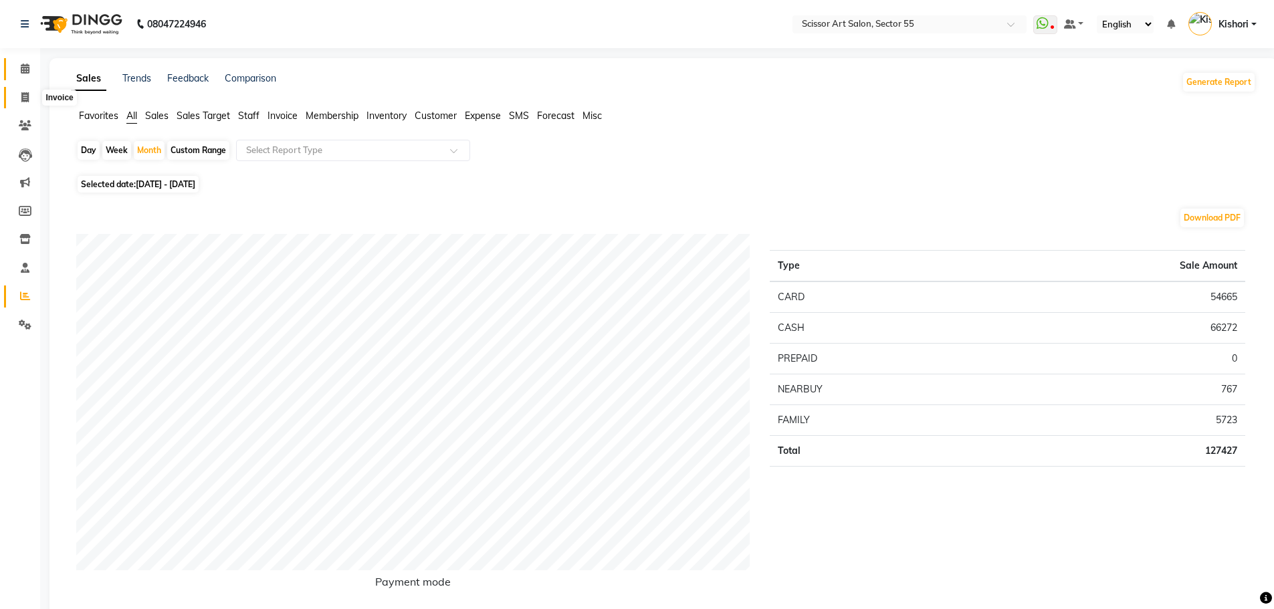
drag, startPoint x: 28, startPoint y: 94, endPoint x: 7, endPoint y: 79, distance: 25.4
click at [28, 94] on icon at bounding box center [24, 97] width 7 height 10
click at [27, 93] on icon at bounding box center [24, 97] width 7 height 10
select select "service"
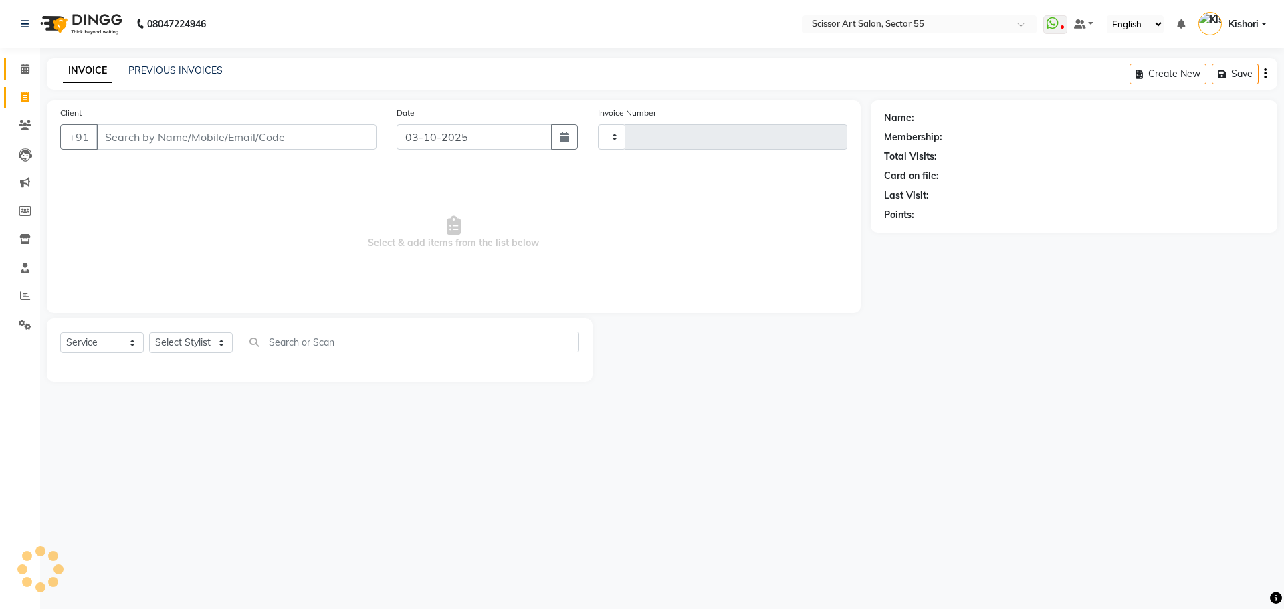
type input "1510"
select select "4753"
click at [187, 140] on input "Client" at bounding box center [236, 136] width 280 height 25
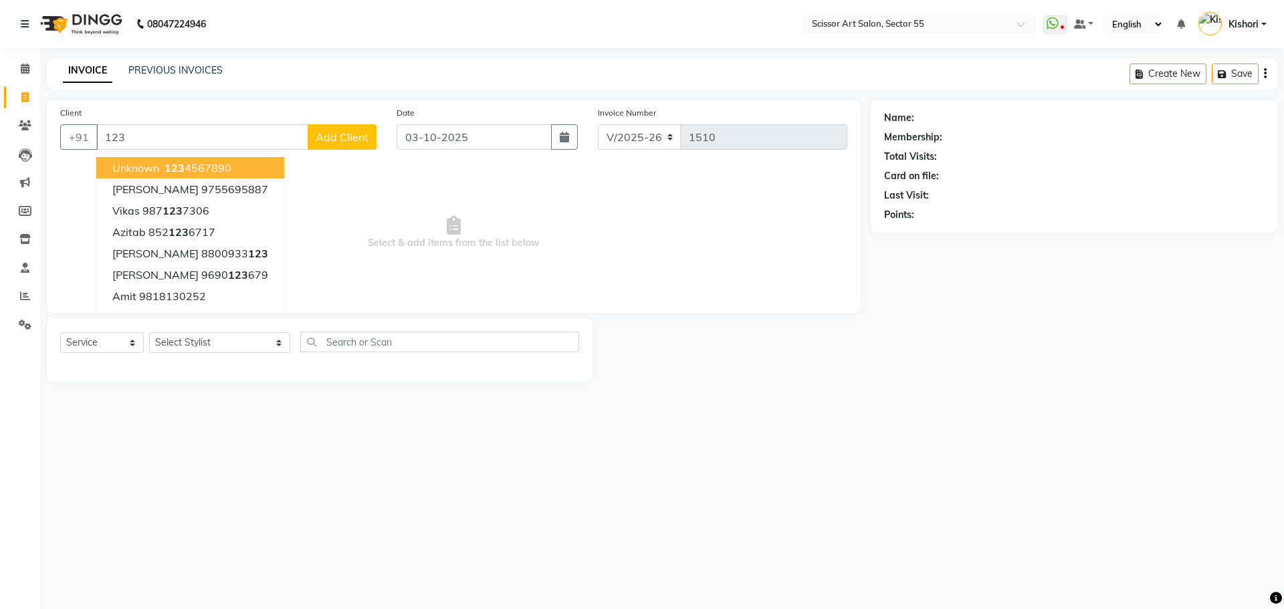
click at [179, 159] on button "unknown 123 4567890" at bounding box center [190, 167] width 188 height 21
type input "1234567890"
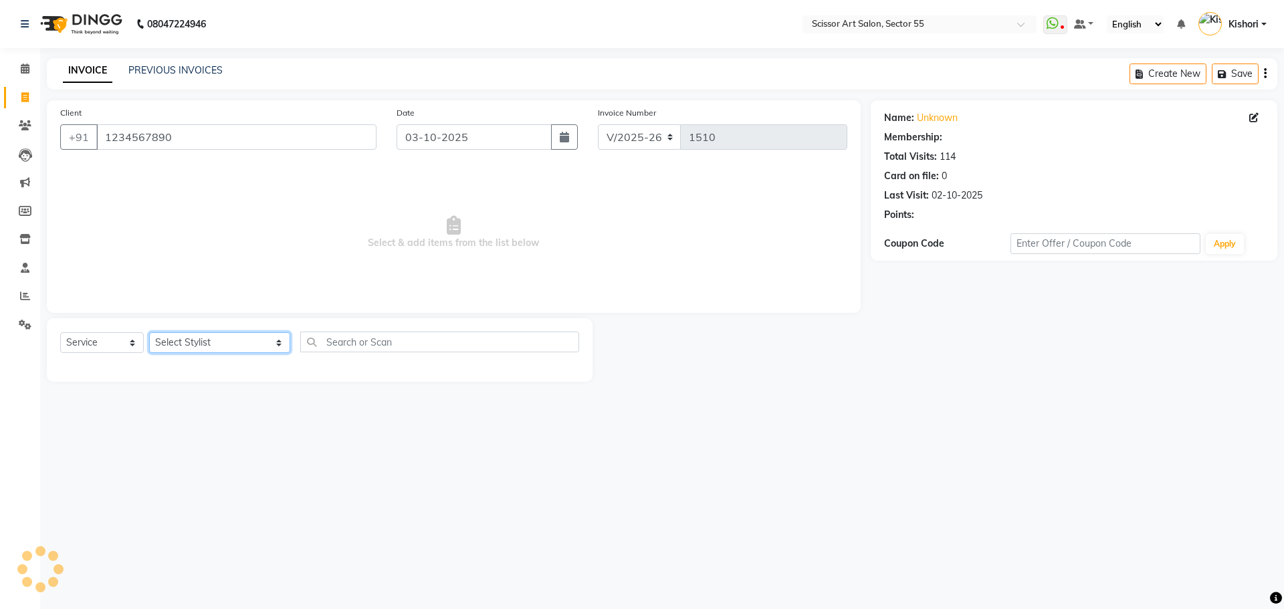
click at [182, 343] on select "Select Stylist [PERSON_NAME] ([DEMOGRAPHIC_DATA] hairdresser) [PERSON_NAME] [PE…" at bounding box center [219, 342] width 141 height 21
select select "1: Object"
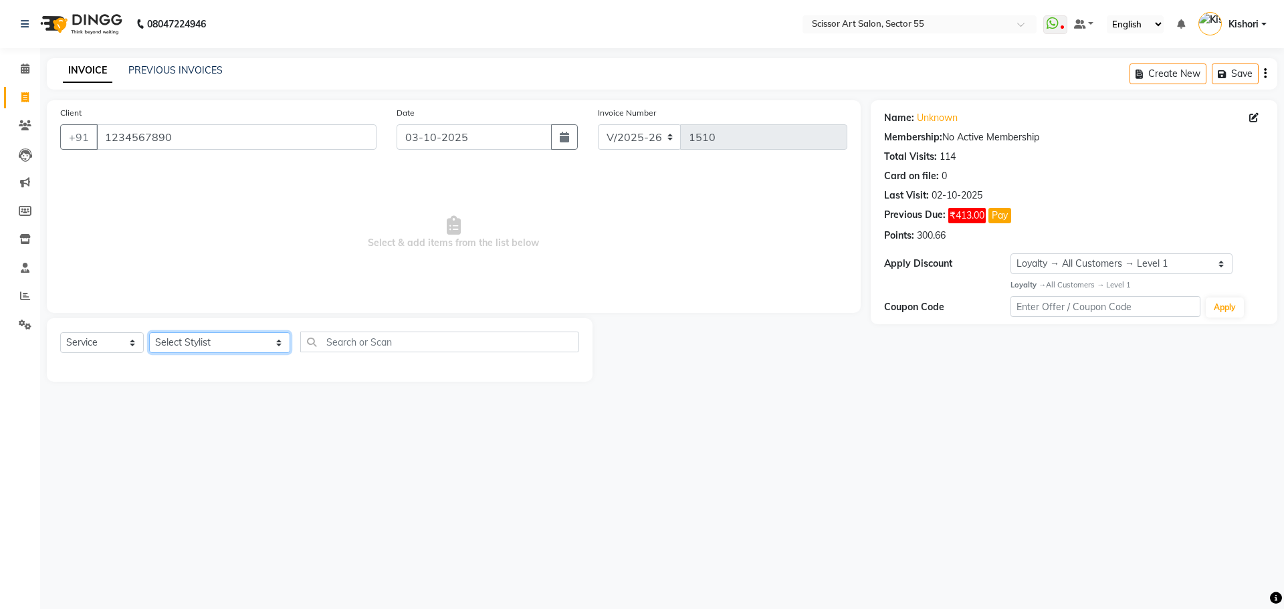
click at [221, 344] on select "Select Stylist [PERSON_NAME] ([DEMOGRAPHIC_DATA] hairdresser) [PERSON_NAME] [PE…" at bounding box center [219, 342] width 141 height 21
select select "29037"
click at [149, 332] on select "Select Stylist [PERSON_NAME] ([DEMOGRAPHIC_DATA] hairdresser) [PERSON_NAME] [PE…" at bounding box center [219, 342] width 141 height 21
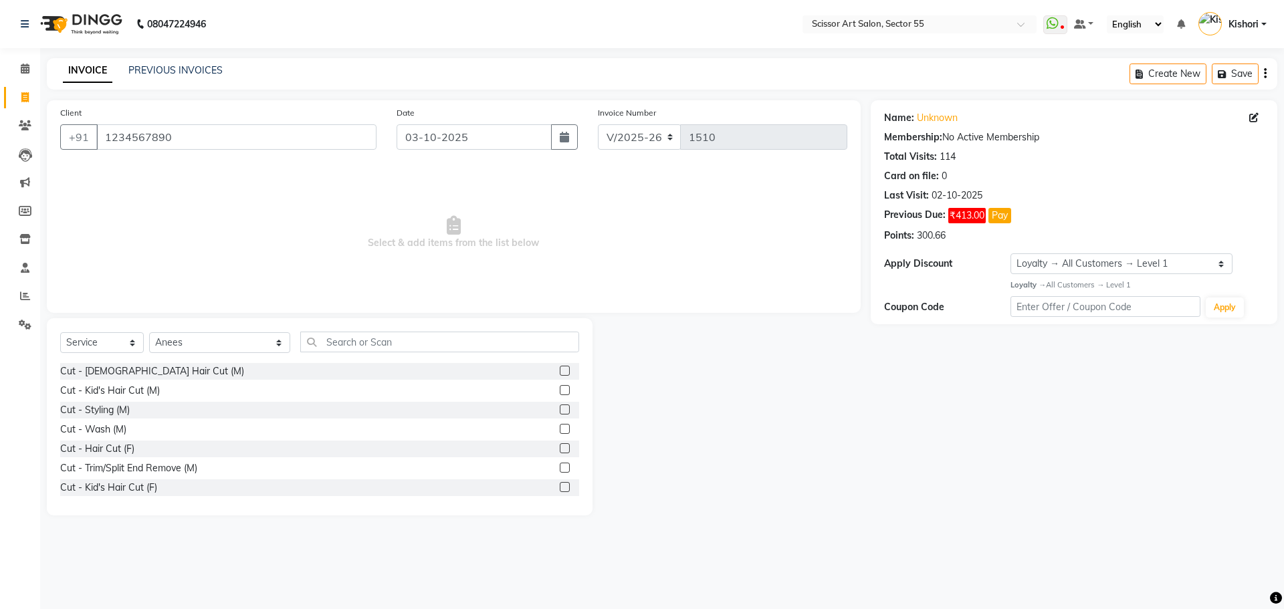
click at [560, 369] on label at bounding box center [565, 371] width 10 height 10
click at [560, 369] on input "checkbox" at bounding box center [564, 371] width 9 height 9
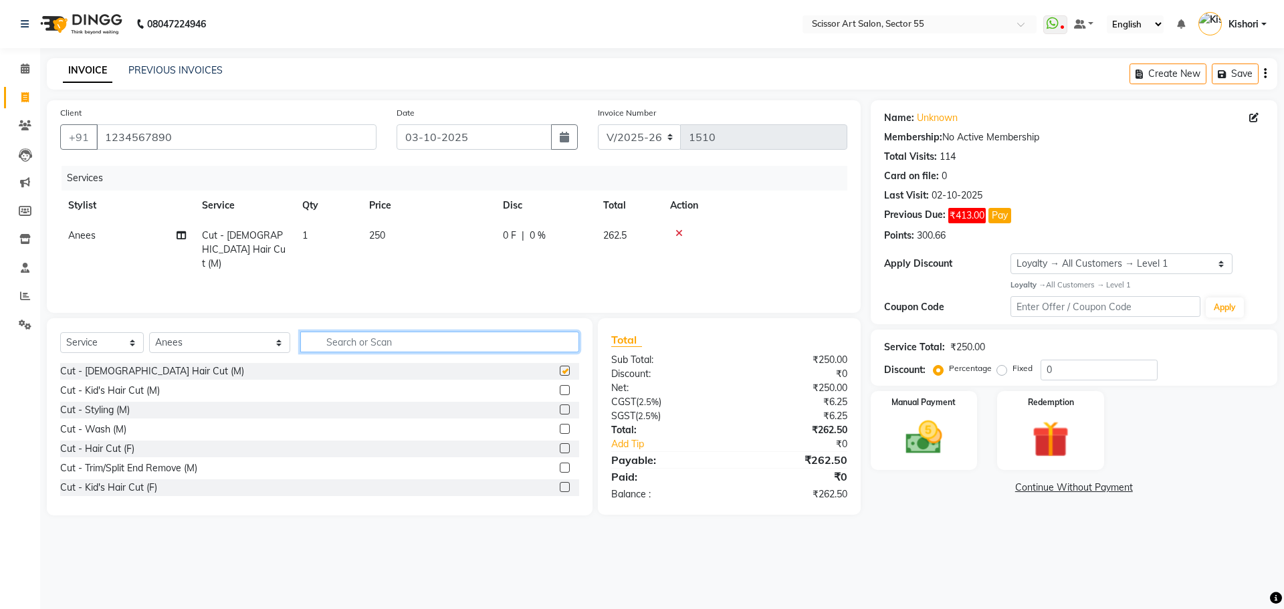
click at [524, 344] on input "text" at bounding box center [439, 342] width 279 height 21
checkbox input "false"
type input "b"
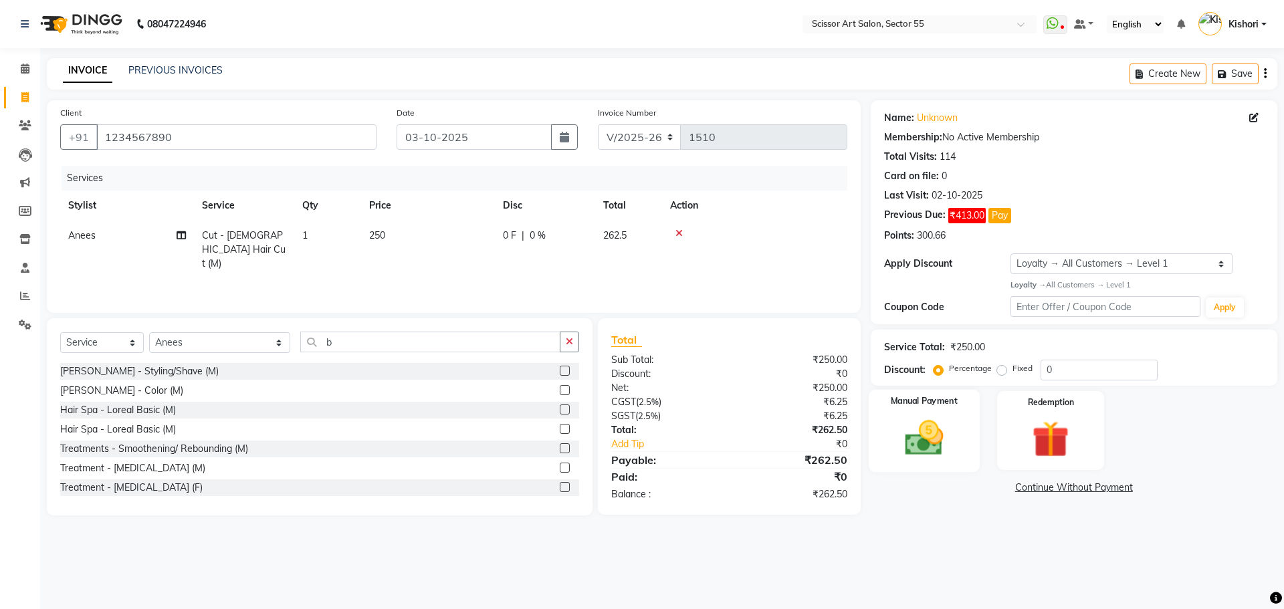
click at [560, 370] on label at bounding box center [565, 371] width 10 height 10
click at [560, 370] on input "checkbox" at bounding box center [564, 371] width 9 height 9
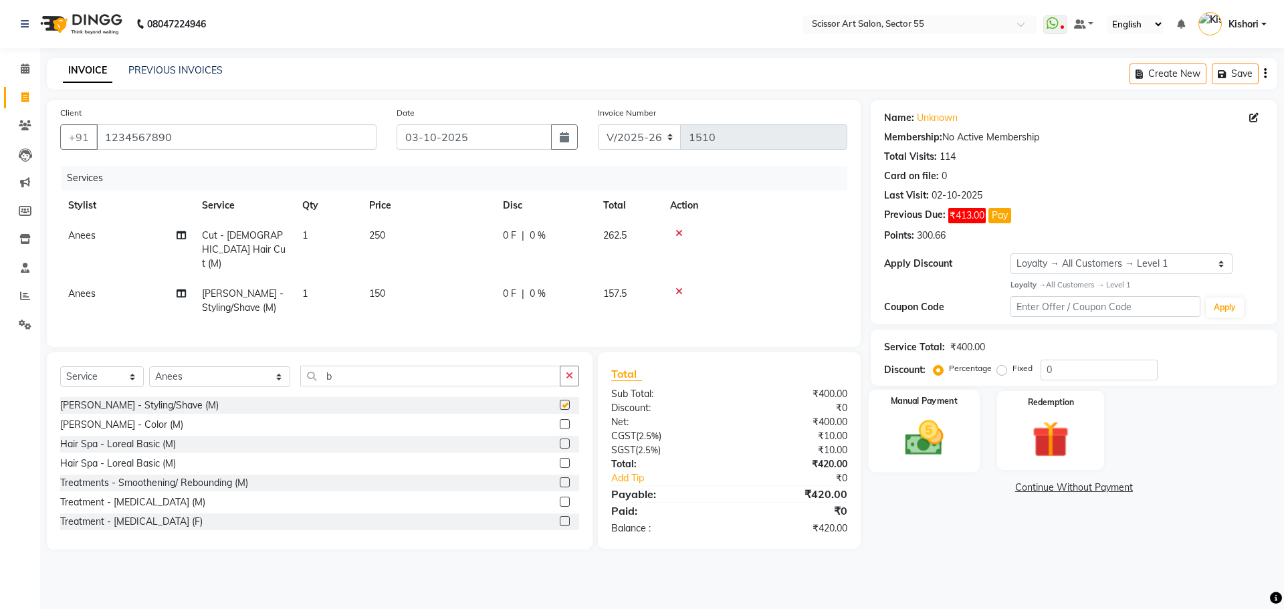
checkbox input "false"
drag, startPoint x: 896, startPoint y: 464, endPoint x: 892, endPoint y: 478, distance: 15.3
click at [894, 475] on div "Name: Unknown Membership: No Active Membership Total Visits: 114 Card on file: …" at bounding box center [1079, 324] width 417 height 449
click at [892, 481] on div "Name: Unknown Membership: No Active Membership Total Visits: 114 Card on file: …" at bounding box center [1079, 324] width 417 height 449
click at [956, 455] on div "Manual Payment" at bounding box center [923, 430] width 111 height 82
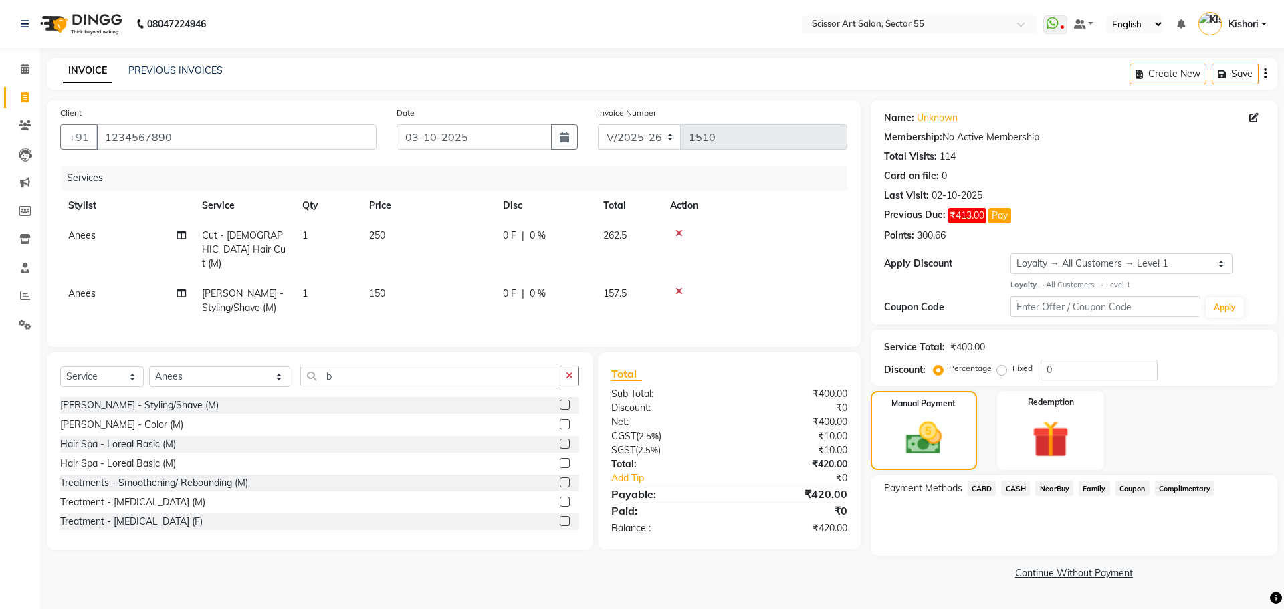
click at [1026, 490] on span "CASH" at bounding box center [1015, 488] width 29 height 15
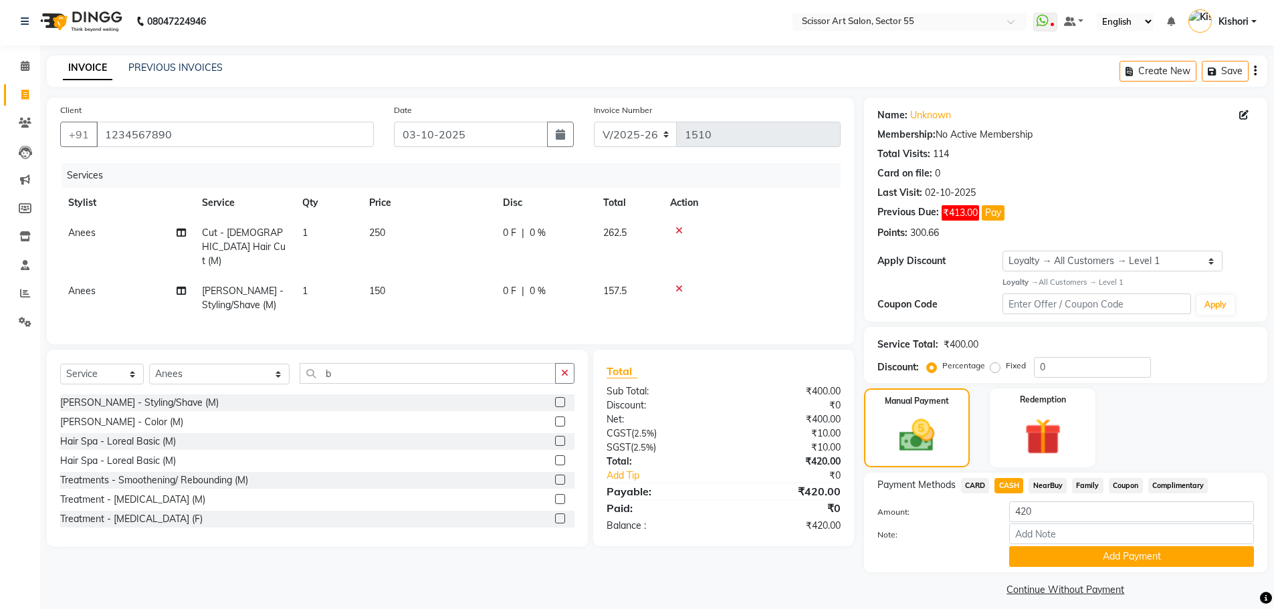
scroll to position [13, 0]
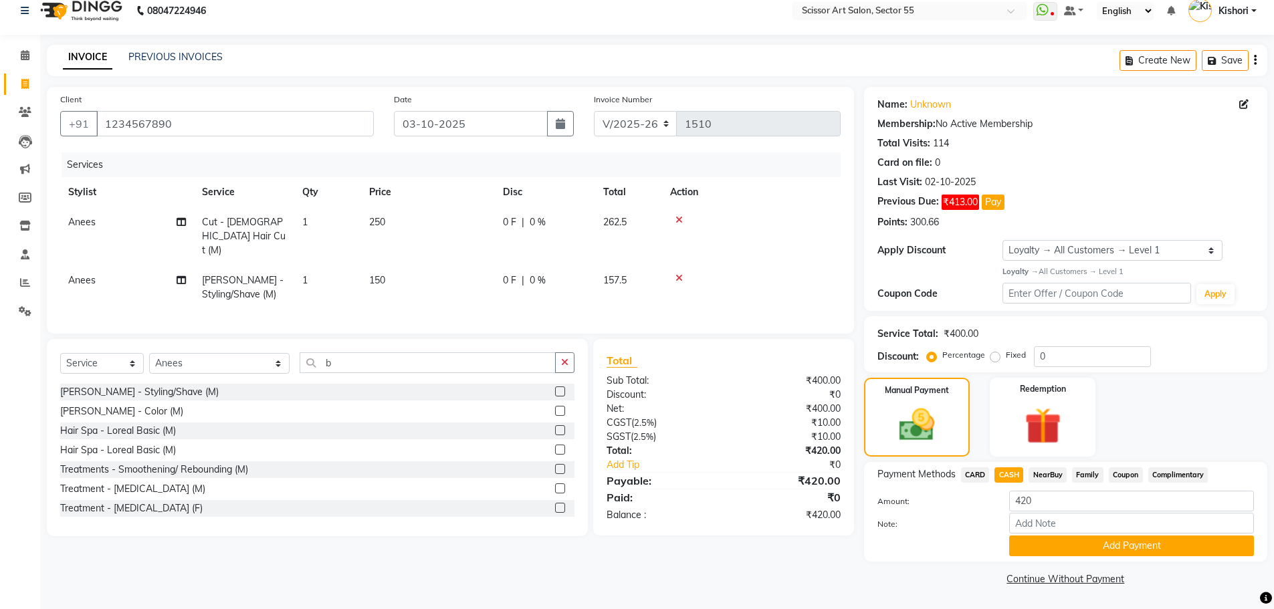
click at [1006, 357] on label "Fixed" at bounding box center [1016, 355] width 20 height 12
click at [995, 357] on input "Fixed" at bounding box center [997, 354] width 9 height 9
radio input "true"
click at [1006, 357] on label "Fixed" at bounding box center [1016, 355] width 20 height 12
click at [995, 357] on input "Fixed" at bounding box center [997, 354] width 9 height 9
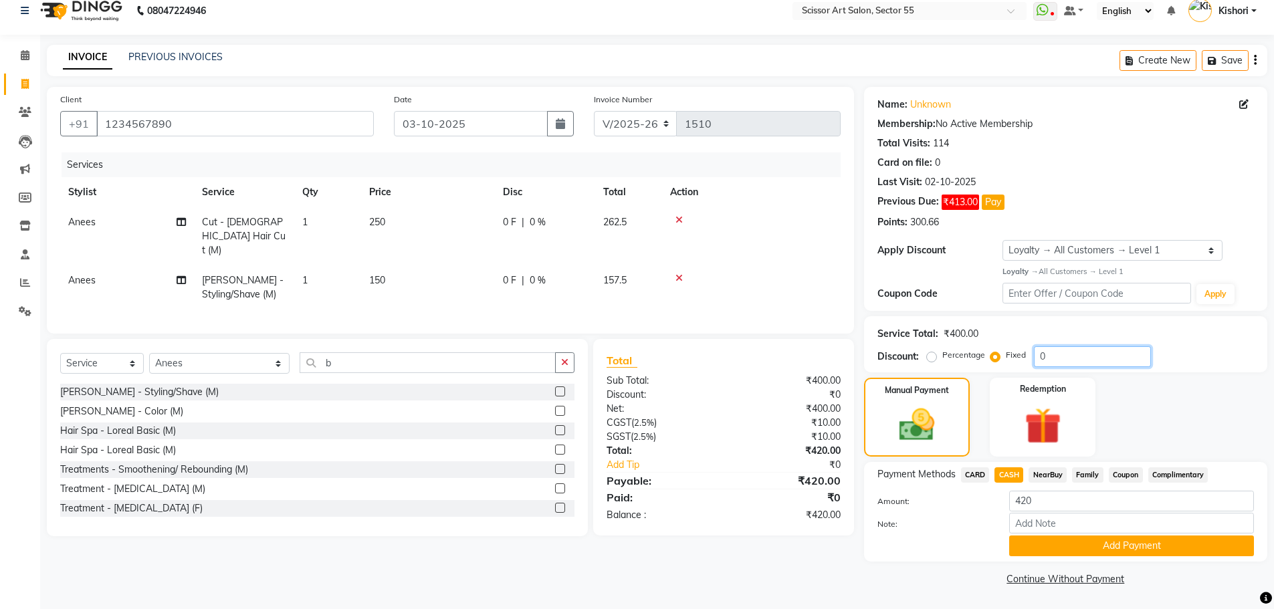
click at [1056, 356] on input "0" at bounding box center [1092, 356] width 117 height 21
type input "020"
click at [1055, 547] on button "Add Payment" at bounding box center [1131, 546] width 245 height 21
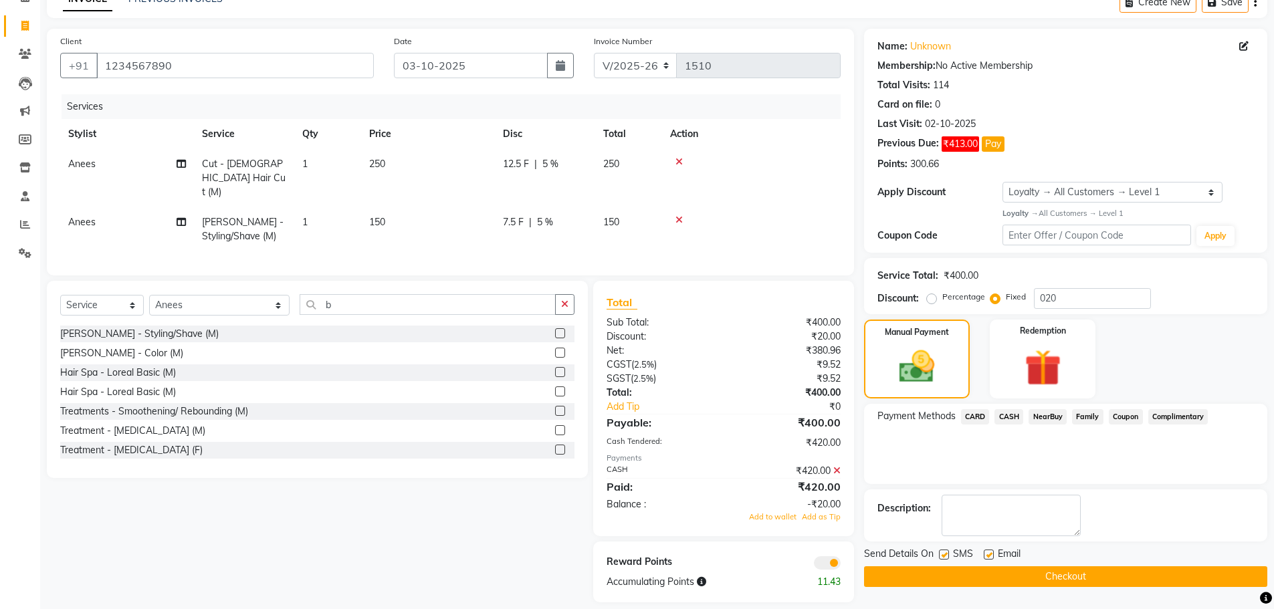
scroll to position [81, 0]
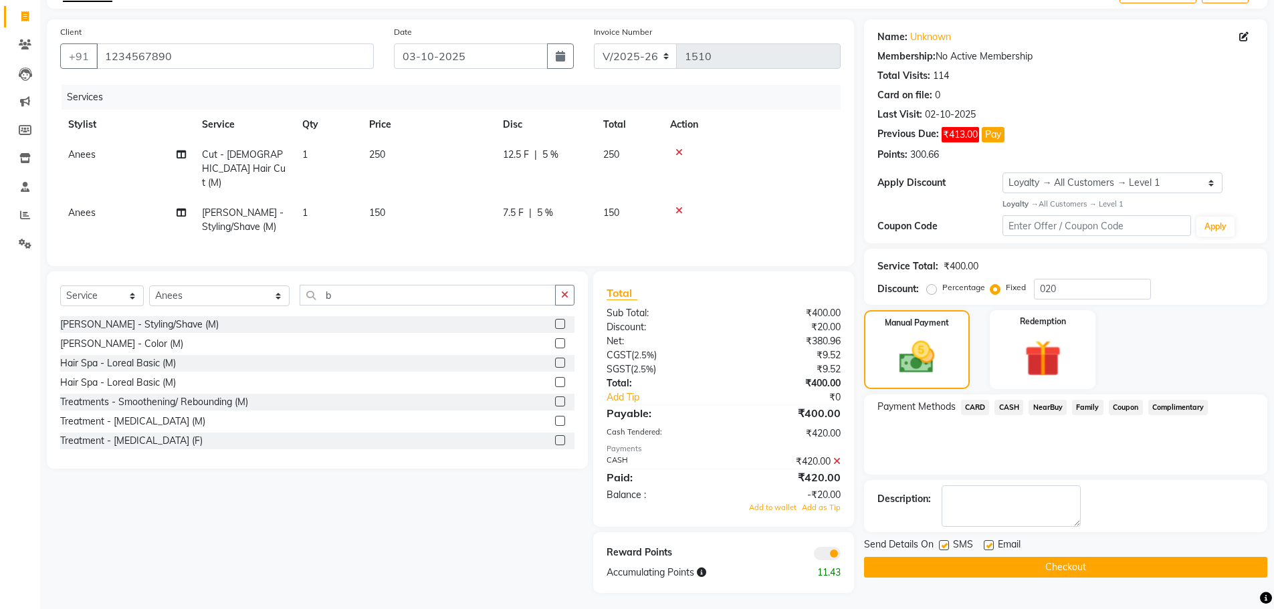
click at [833, 457] on icon at bounding box center [836, 461] width 7 height 9
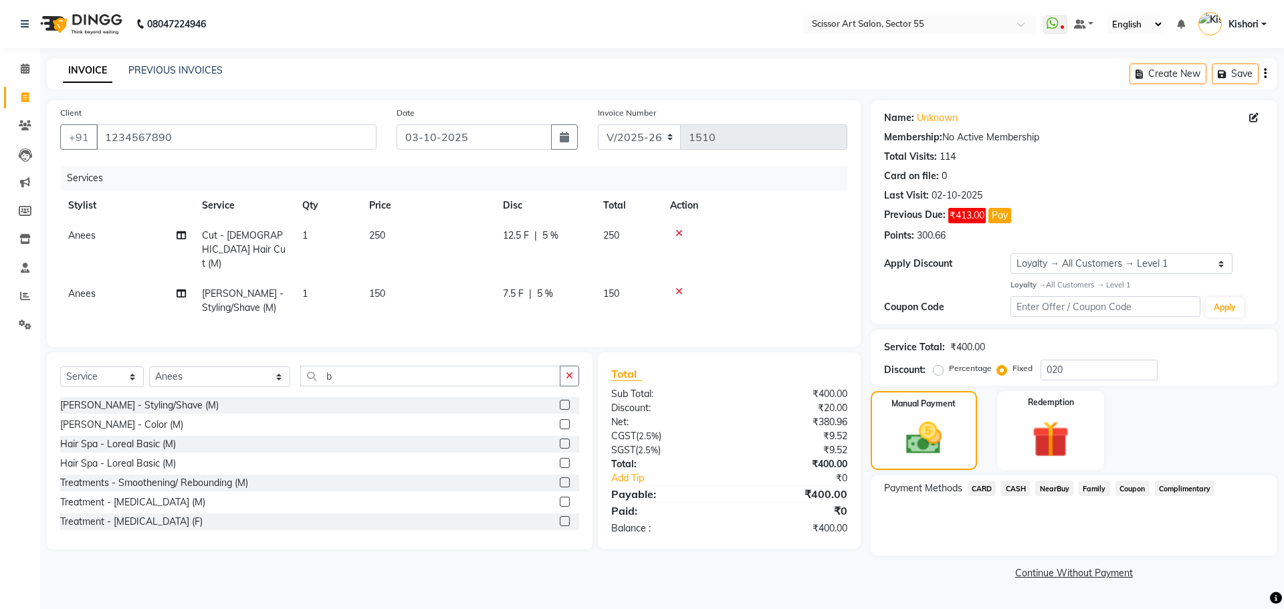
click at [1015, 492] on span "CASH" at bounding box center [1015, 488] width 29 height 15
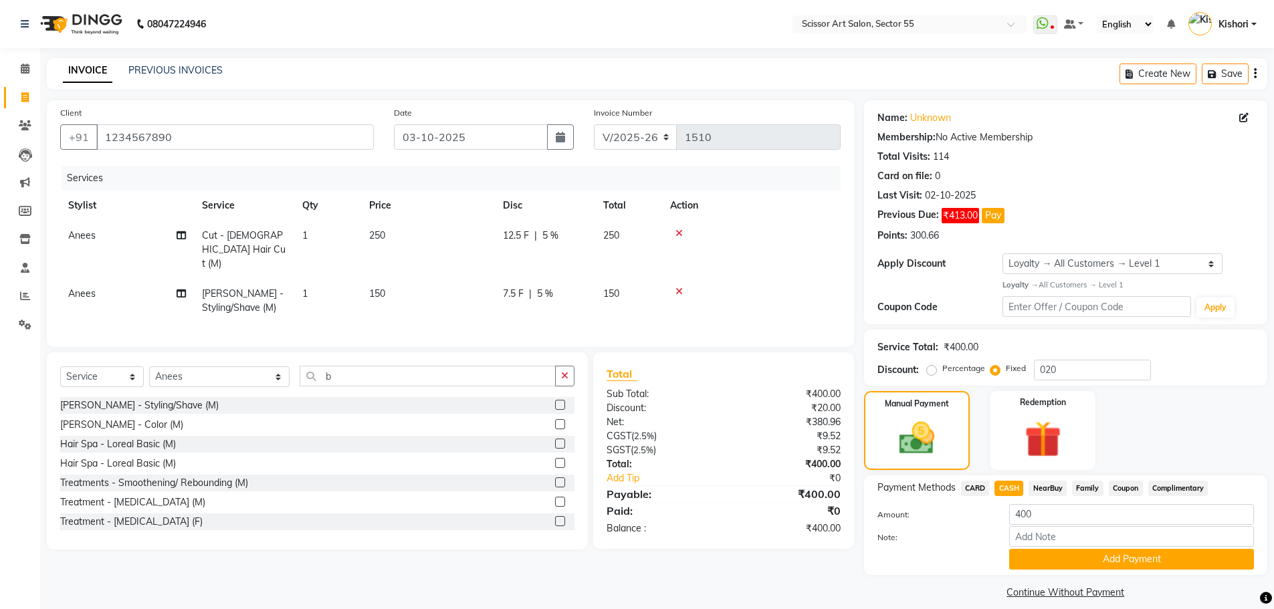
drag, startPoint x: 1045, startPoint y: 565, endPoint x: 1123, endPoint y: 542, distance: 80.7
click at [1045, 561] on button "Add Payment" at bounding box center [1131, 559] width 245 height 21
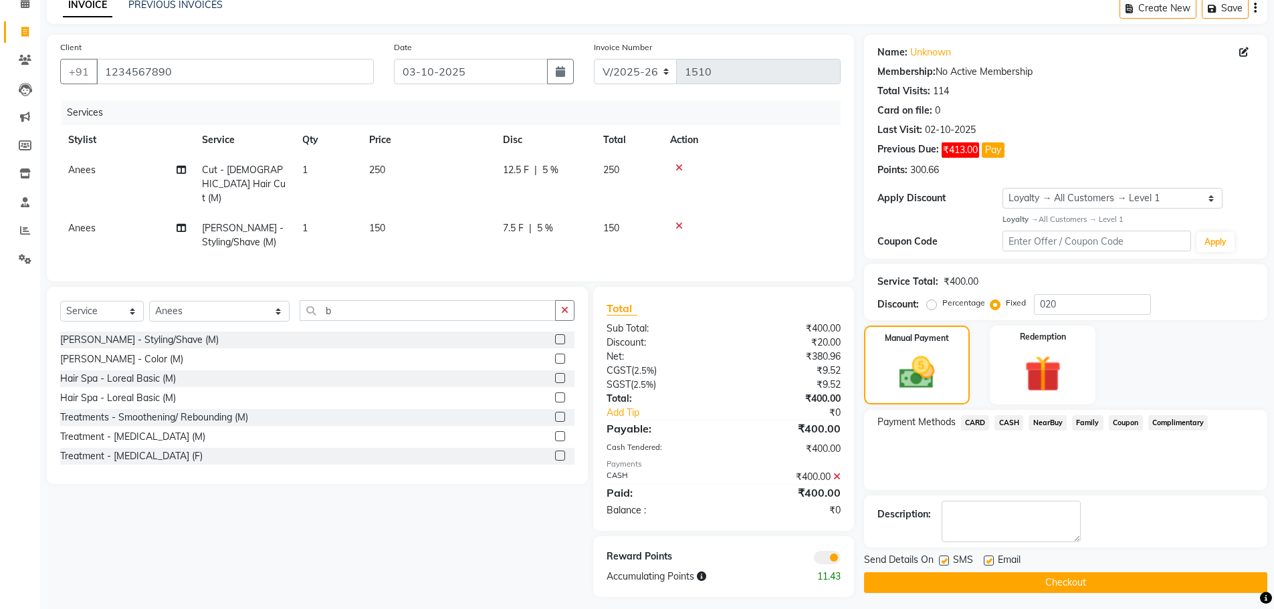
scroll to position [70, 0]
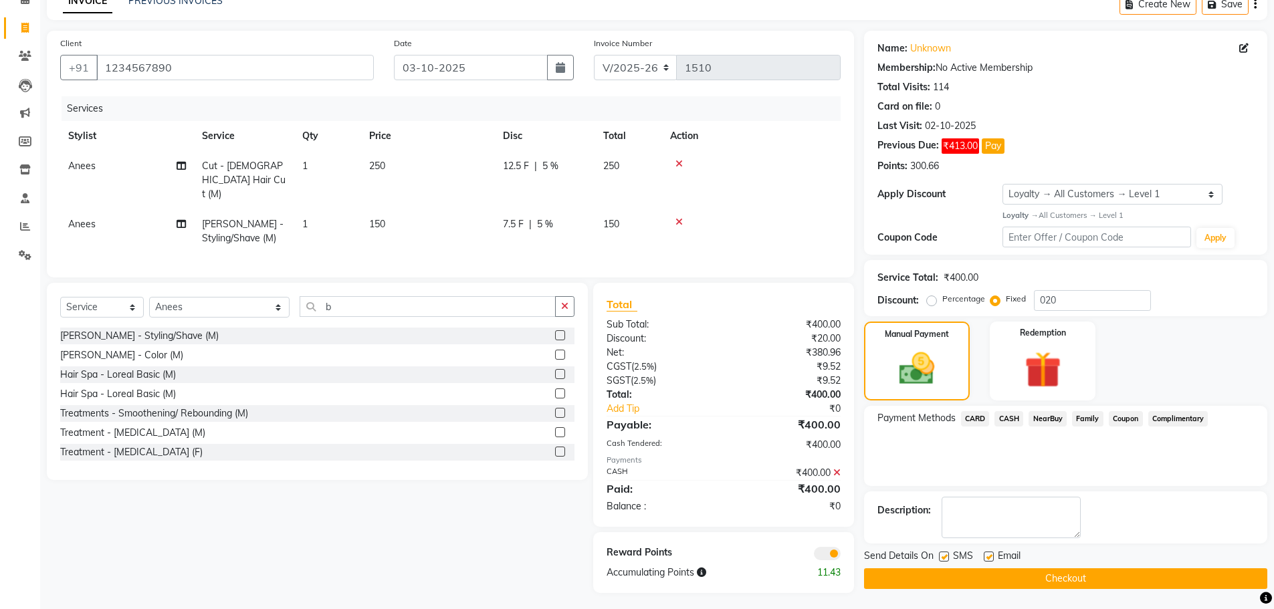
click at [828, 550] on span at bounding box center [827, 553] width 27 height 13
click at [841, 556] on input "checkbox" at bounding box center [841, 556] width 0 height 0
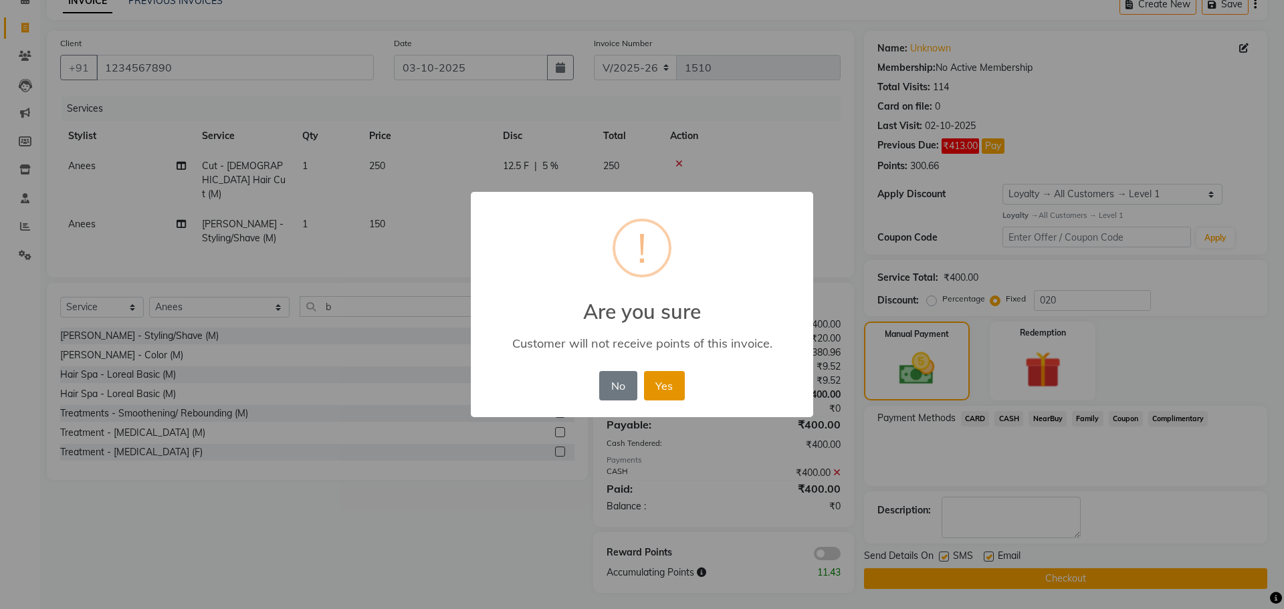
click at [652, 380] on button "Yes" at bounding box center [664, 385] width 41 height 29
click at [652, 380] on div "× ! Are you sure Customer will not receive points of this invoice. No No Yes" at bounding box center [642, 305] width 342 height 226
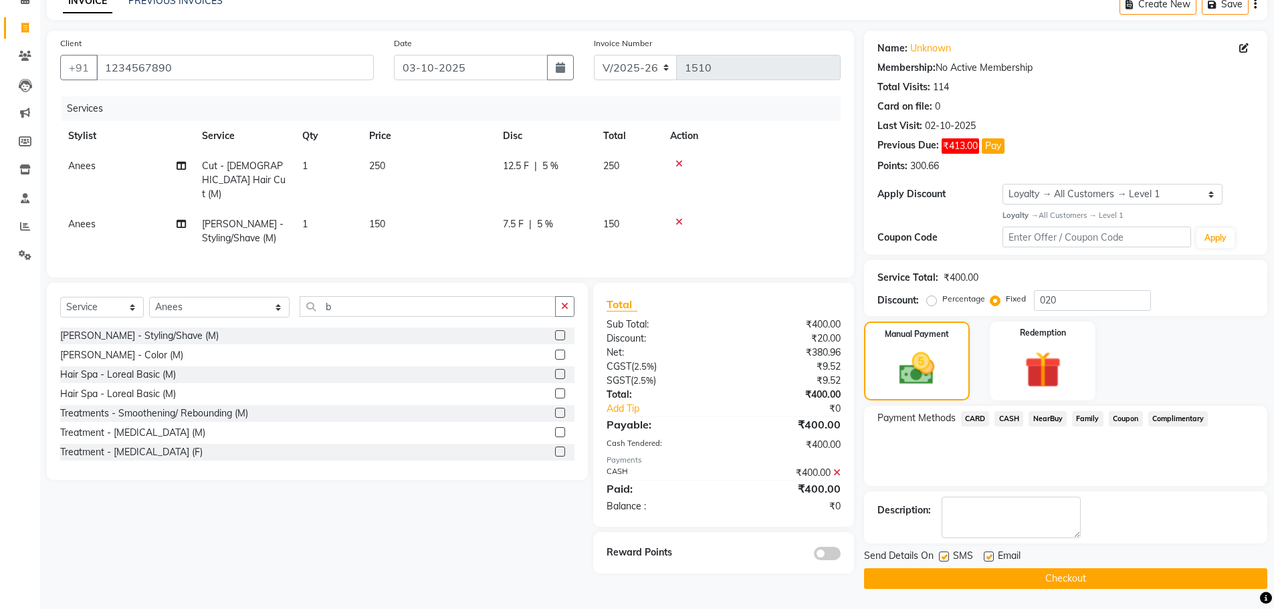
click at [1092, 581] on button "Checkout" at bounding box center [1065, 579] width 403 height 21
